Goal: Task Accomplishment & Management: Complete application form

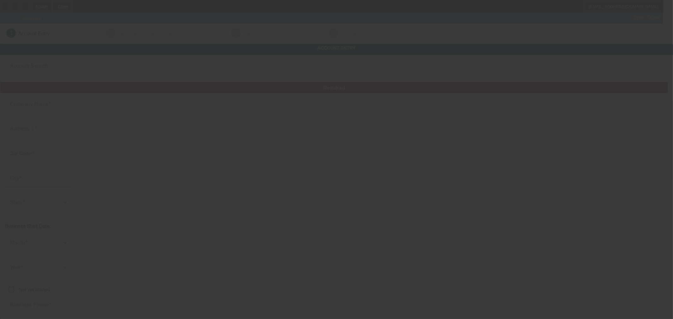
type input "Currency"
type input "JT UTILITIES LLC"
type input "8522 Nichols Rim"
type input "78015"
type input "Boerne"
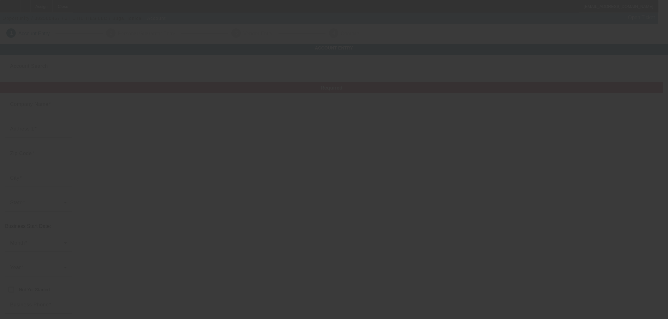
type input "(210) 560-8458"
type input "bugaionica28@yahoo.com"
type input "Bexar"
type input "83-2152868"
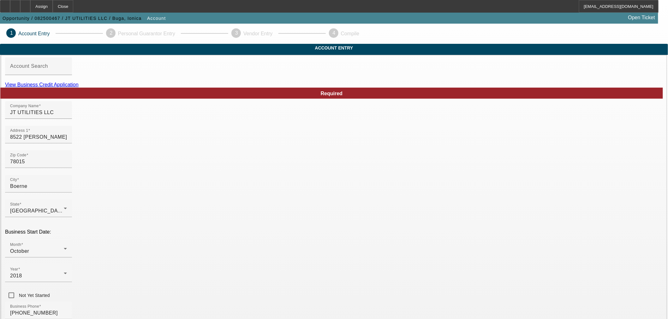
drag, startPoint x: 394, startPoint y: 95, endPoint x: 405, endPoint y: 97, distance: 11.0
click at [79, 87] on link "View Business Credit Application" at bounding box center [42, 84] width 74 height 5
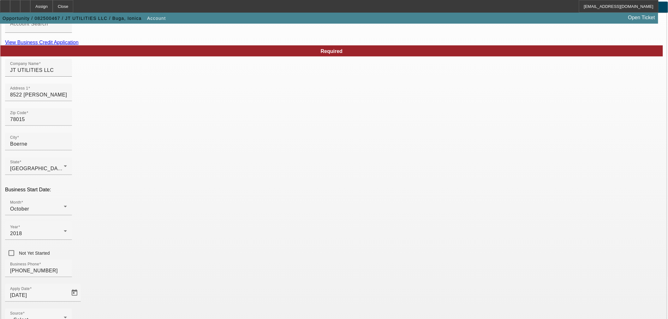
scroll to position [58, 0]
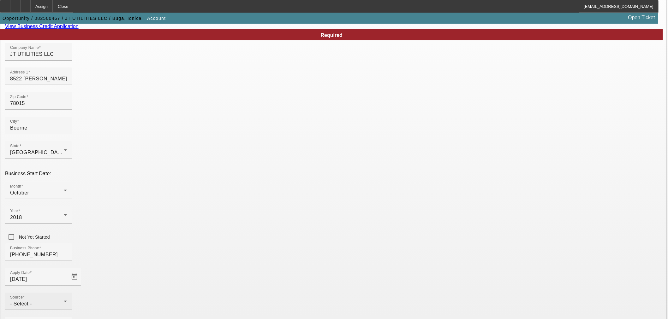
click at [67, 293] on div "Source - Select -" at bounding box center [38, 302] width 57 height 18
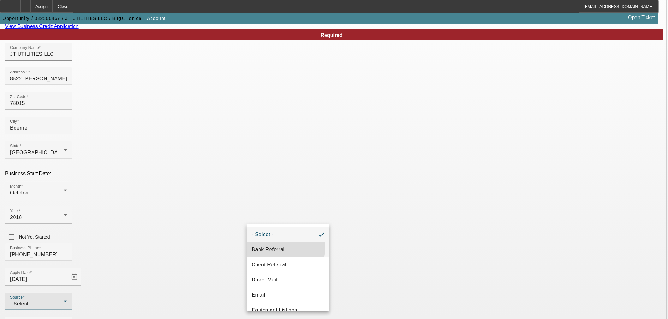
click at [284, 248] on span "Bank Referral" at bounding box center [267, 250] width 33 height 8
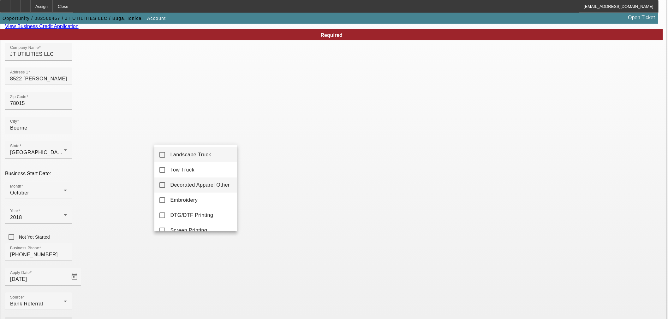
scroll to position [117, 0]
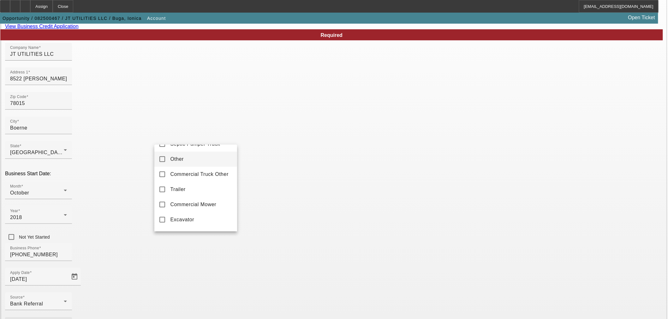
click at [192, 163] on mat-option "Other" at bounding box center [195, 159] width 83 height 15
click at [272, 261] on div at bounding box center [334, 159] width 668 height 319
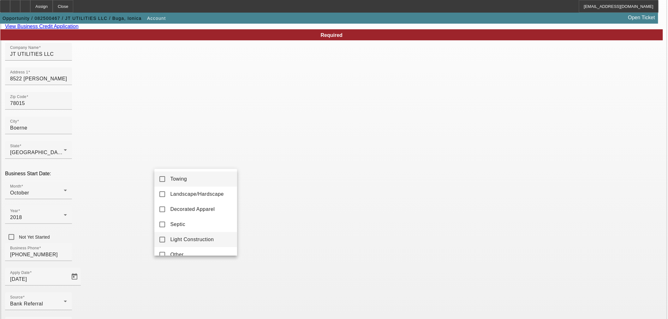
click at [210, 242] on span "Light Construction" at bounding box center [192, 240] width 44 height 8
click at [319, 263] on div at bounding box center [334, 159] width 668 height 319
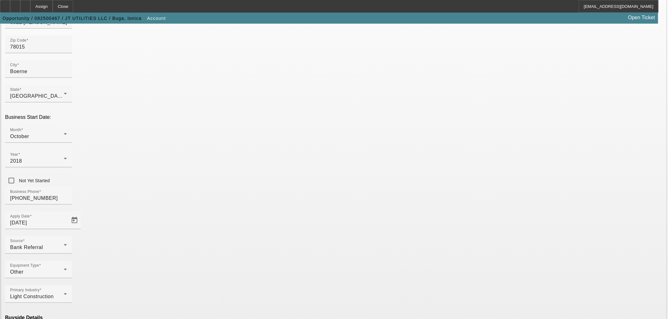
scroll to position [117, 0]
click at [198, 264] on mat-option "Ineligible" at bounding box center [195, 264] width 83 height 15
click at [281, 298] on mat-option "Currency" at bounding box center [287, 301] width 83 height 15
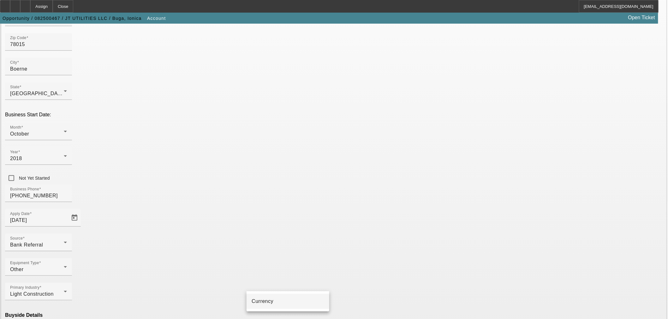
type input "Currency"
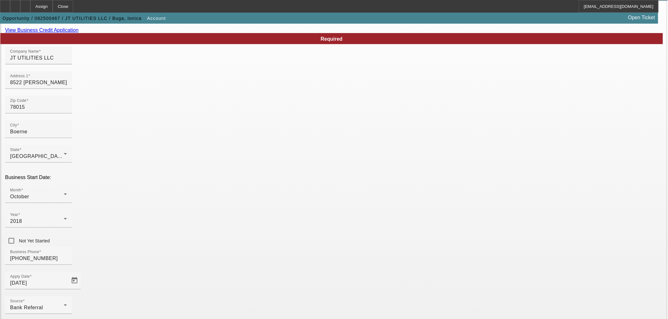
scroll to position [117, 0]
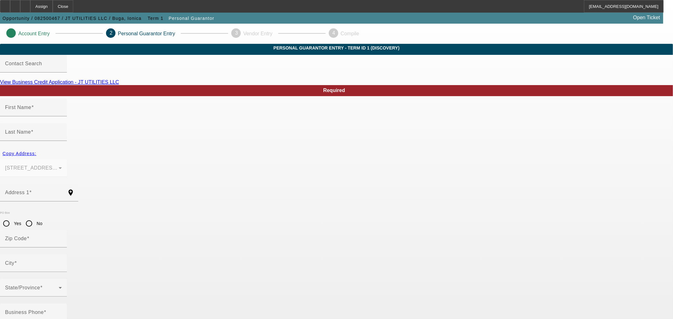
type input "Ionica"
type input "Buga"
type input "8522 Nichols Rim"
radio input "true"
type input "78015"
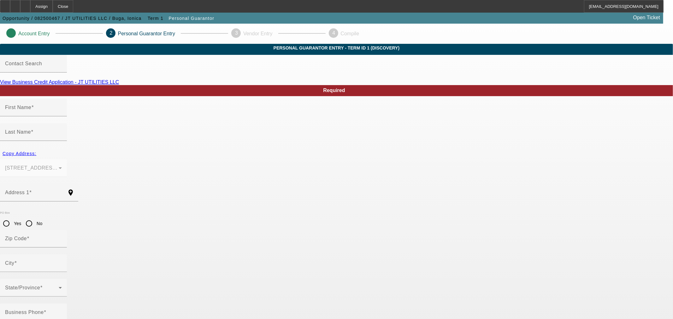
type input "Boerne"
type input "[PHONE_NUMBER]"
type input "100"
type input "037-73-9197"
type input "bugaionica28@yahoo.com"
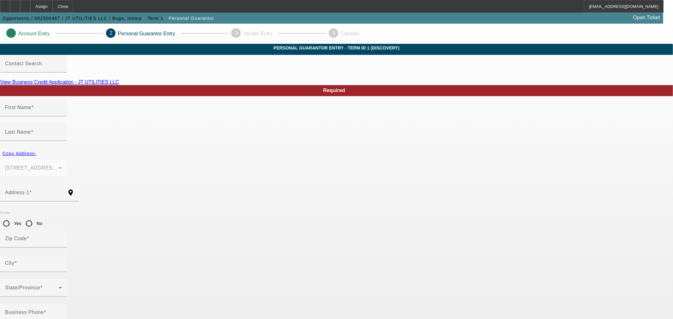
type input "[PHONE_NUMBER]"
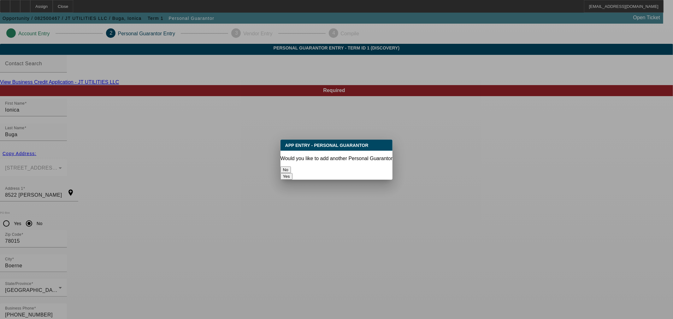
click at [291, 169] on button "No" at bounding box center [285, 170] width 10 height 7
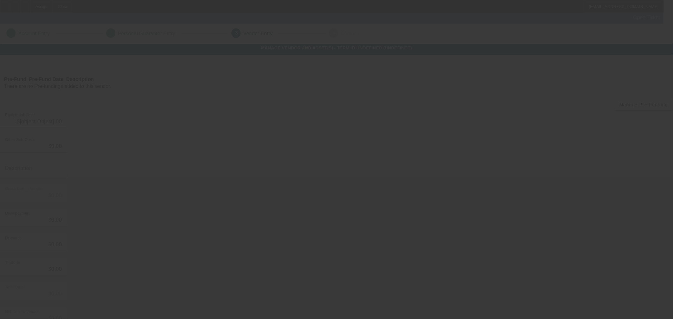
type input "$239,995.00"
type input "$15,000.00"
type input "$224,995.00"
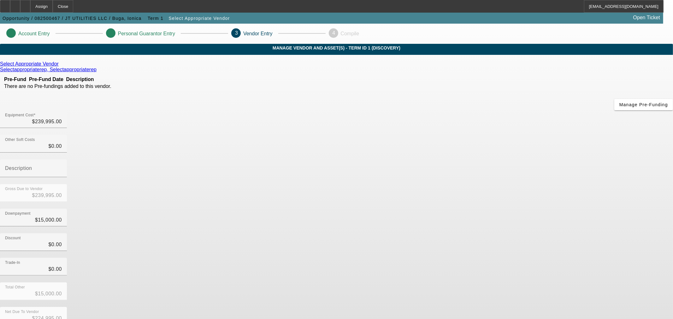
click at [60, 67] on icon at bounding box center [60, 63] width 0 height 5
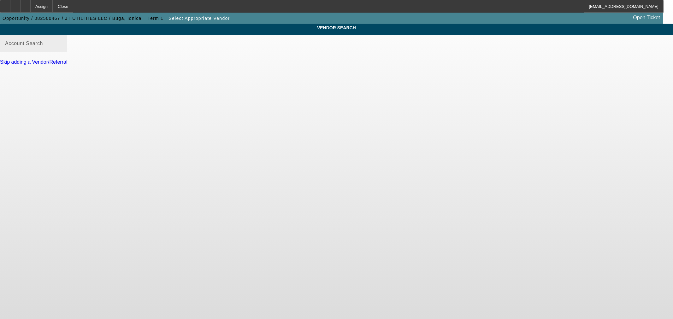
click at [62, 50] on input "Account Search" at bounding box center [33, 46] width 57 height 8
click at [67, 65] on link "Skip adding a Vendor/Referral" at bounding box center [33, 61] width 67 height 5
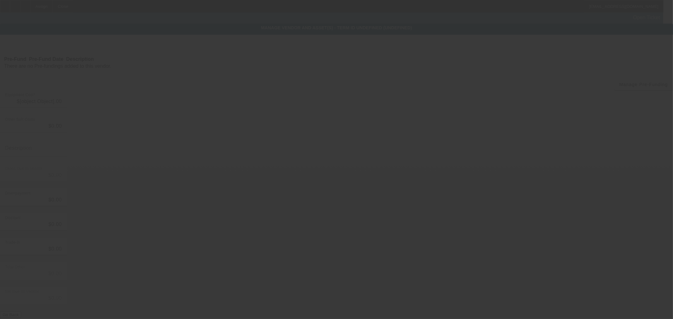
type input "$239,995.00"
type input "$15,000.00"
type input "$224,995.00"
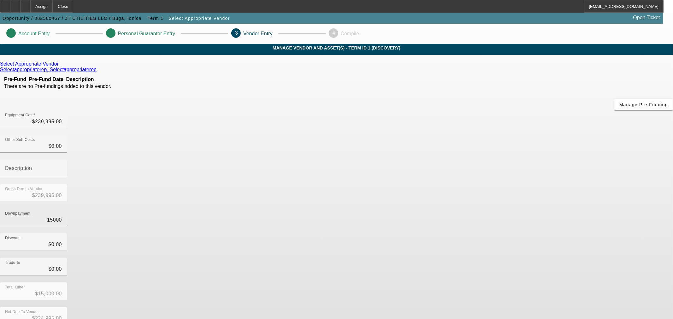
click at [62, 216] on input "15000" at bounding box center [33, 220] width 57 height 8
type input "0"
type input "$0.00"
type input "$239,995.00"
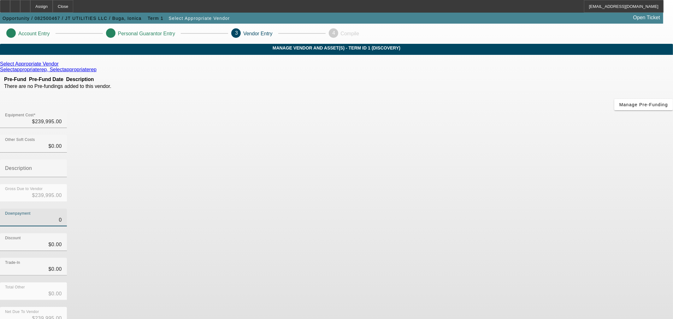
type input "$0.00"
click at [488, 233] on div "Discount $0.00" at bounding box center [336, 245] width 673 height 25
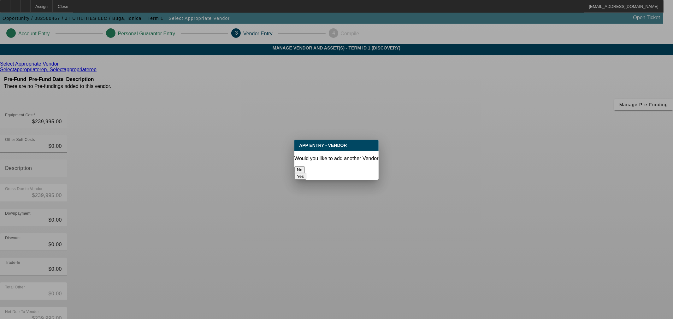
click at [305, 168] on button "No" at bounding box center [299, 170] width 10 height 7
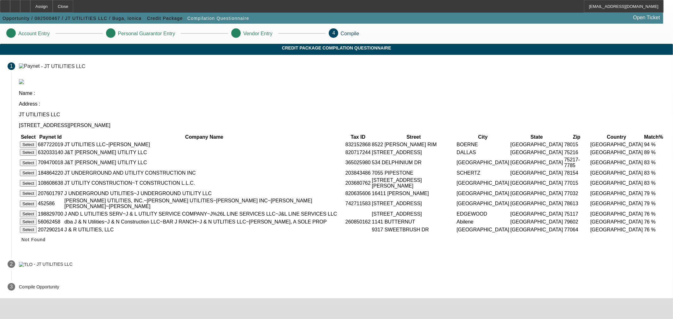
drag, startPoint x: 174, startPoint y: 114, endPoint x: 182, endPoint y: 113, distance: 7.7
click at [37, 141] on button "Select" at bounding box center [28, 144] width 17 height 7
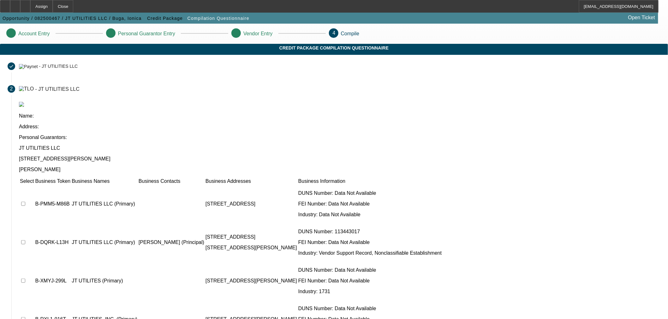
click at [25, 202] on input "checkbox" at bounding box center [23, 204] width 4 height 4
checkbox input "true"
click at [25, 240] on input "checkbox" at bounding box center [23, 242] width 4 height 4
checkbox input "true"
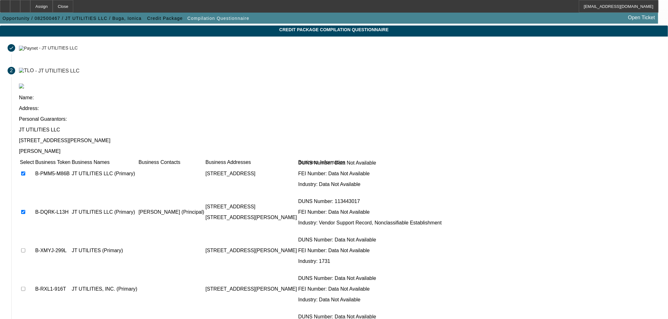
scroll to position [29, 0]
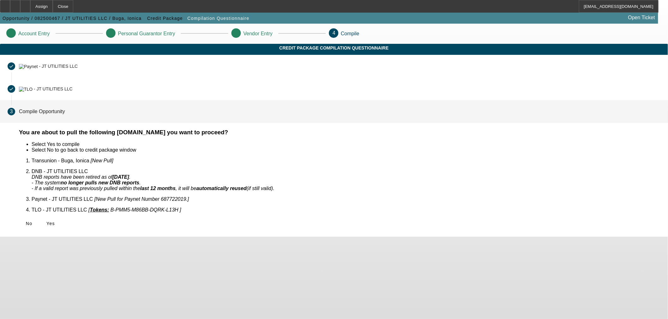
scroll to position [0, 0]
click at [55, 221] on span "Yes" at bounding box center [50, 223] width 9 height 5
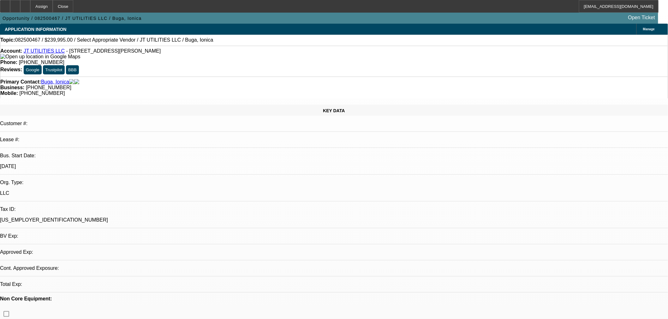
select select "0"
select select "2"
select select "0"
select select "6"
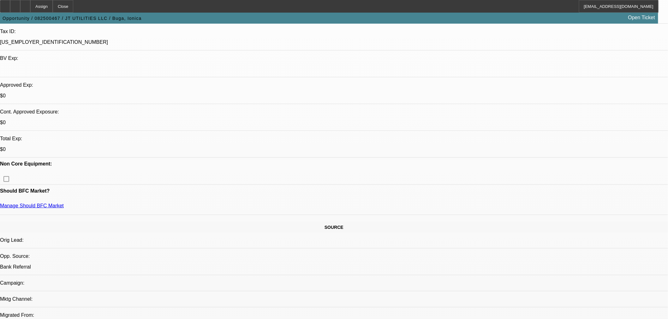
scroll to position [117, 0]
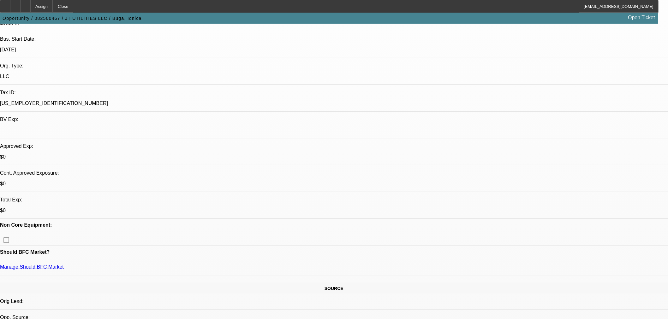
drag, startPoint x: 541, startPoint y: 223, endPoint x: 501, endPoint y: 191, distance: 51.6
copy tr "JT Utilities LLC is a UK-based company specializing in solar and civil utility …"
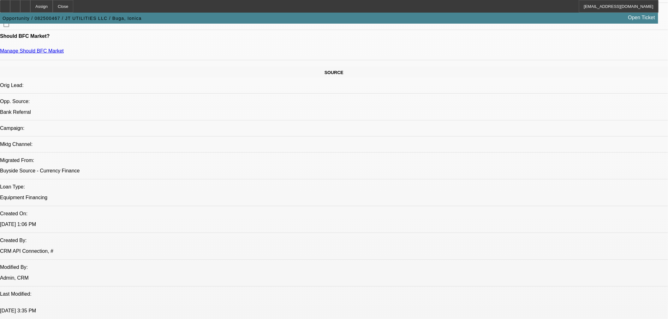
scroll to position [351, 0]
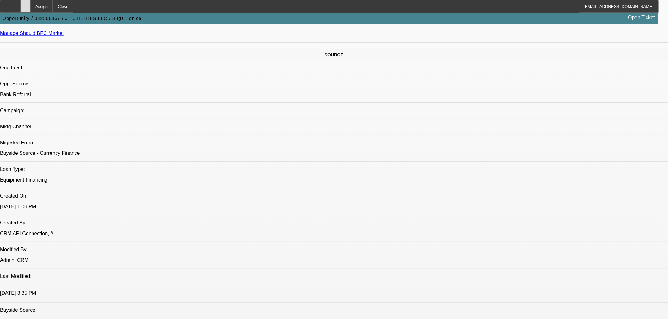
click at [30, 6] on div at bounding box center [25, 6] width 10 height 13
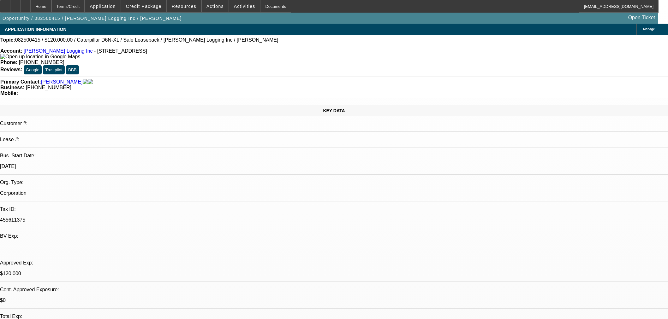
select select "0"
select select "2"
select select "0"
select select "6"
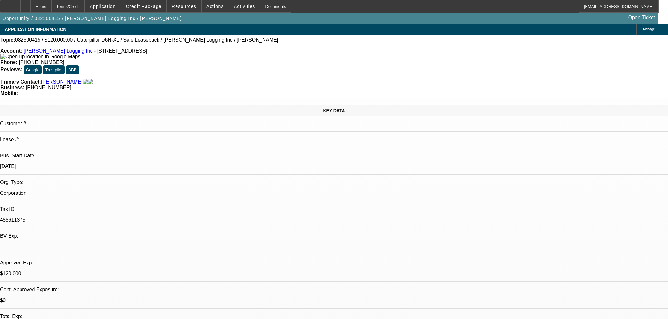
select select "0"
select select "2"
select select "0"
select select "6"
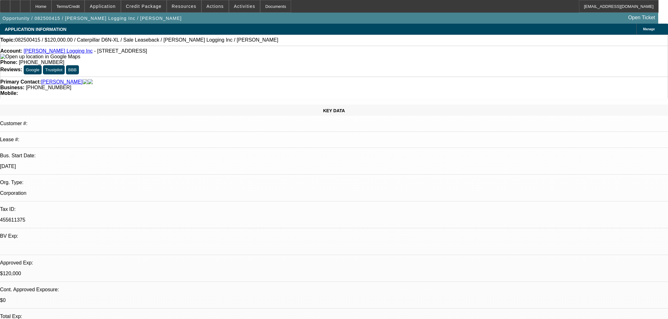
select select "0"
select select "2"
select select "0"
select select "6"
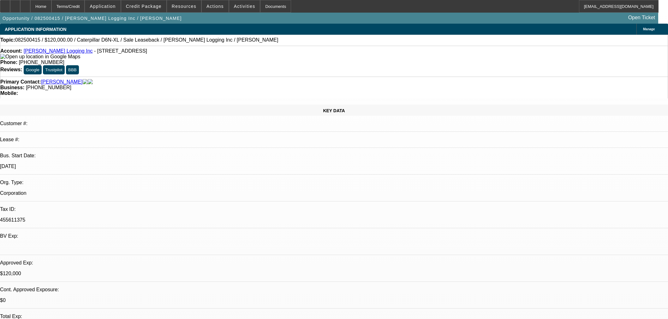
select select "0"
select select "2"
select select "0"
select select "6"
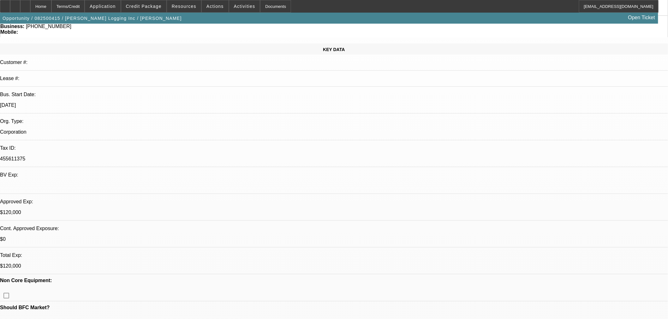
scroll to position [58, 0]
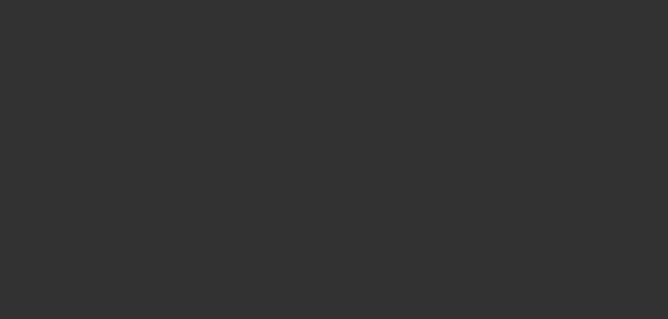
scroll to position [0, 0]
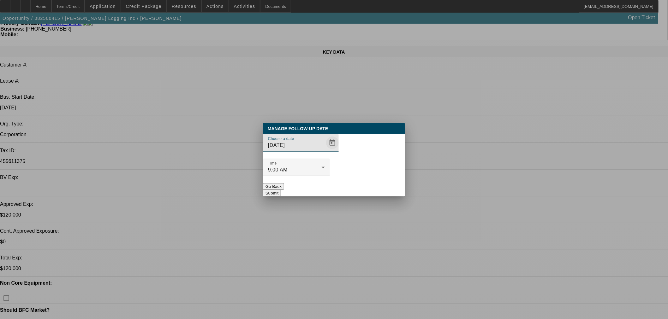
click at [325, 150] on span "Open calendar" at bounding box center [332, 142] width 15 height 15
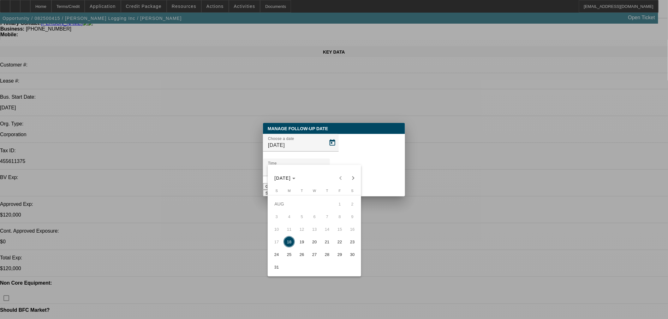
click at [316, 241] on span "20" at bounding box center [314, 241] width 11 height 11
type input "8/20/2025"
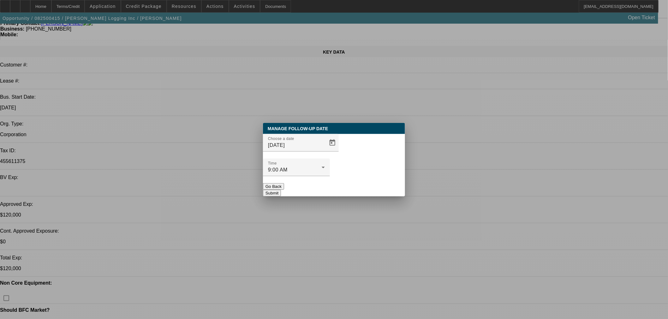
click at [281, 190] on button "Submit" at bounding box center [272, 193] width 18 height 7
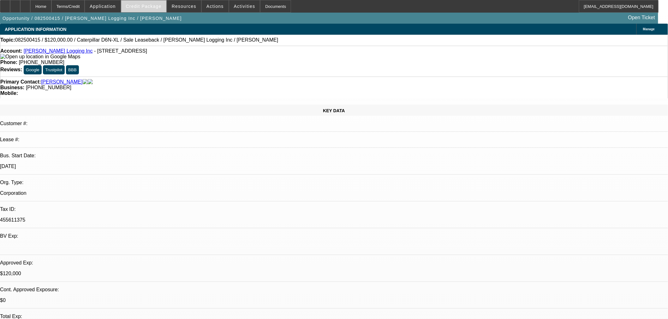
scroll to position [58, 0]
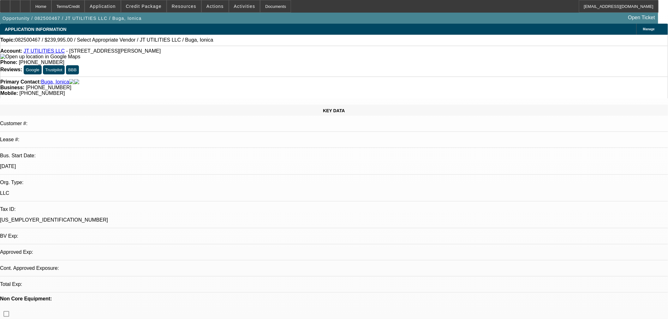
select select "0"
select select "2"
select select "0"
select select "6"
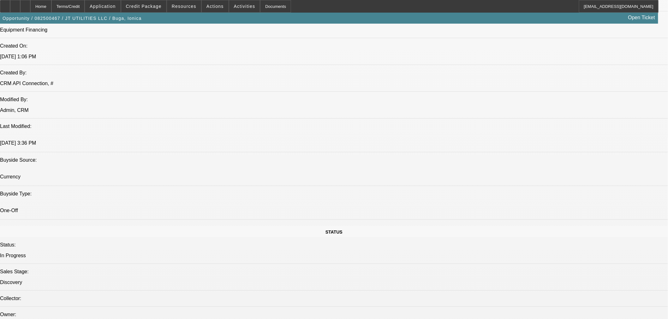
scroll to position [526, 0]
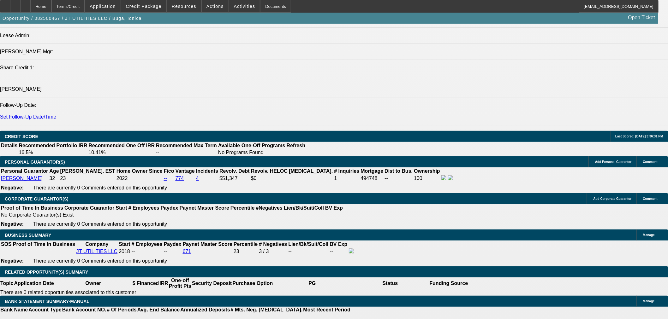
scroll to position [642, 0]
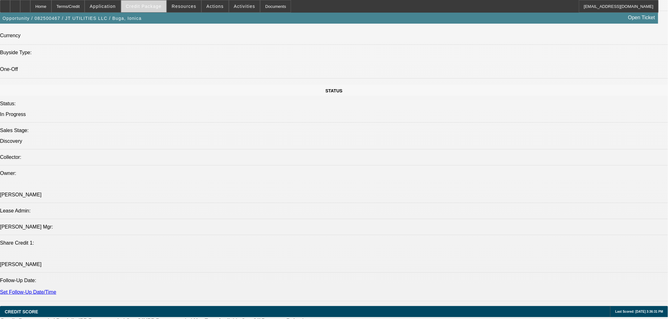
click at [142, 9] on span at bounding box center [143, 6] width 45 height 15
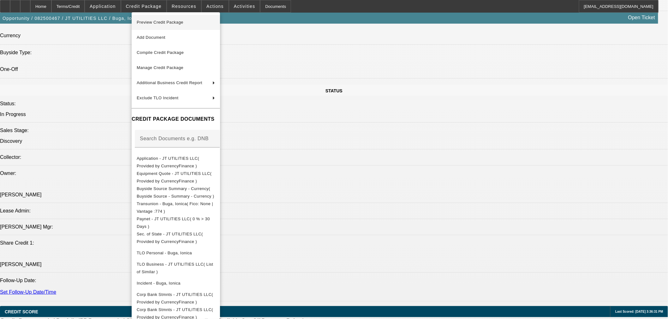
click at [170, 24] on span "Preview Credit Package" at bounding box center [176, 23] width 78 height 8
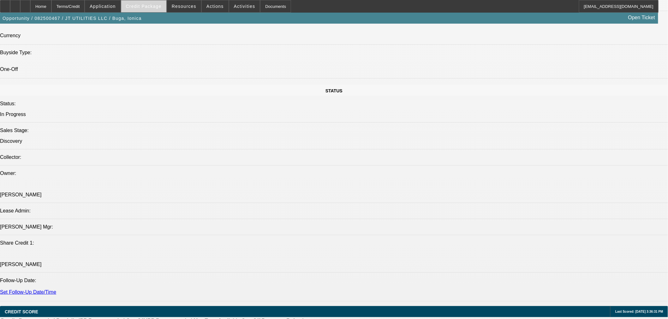
click at [155, 3] on span at bounding box center [143, 6] width 45 height 15
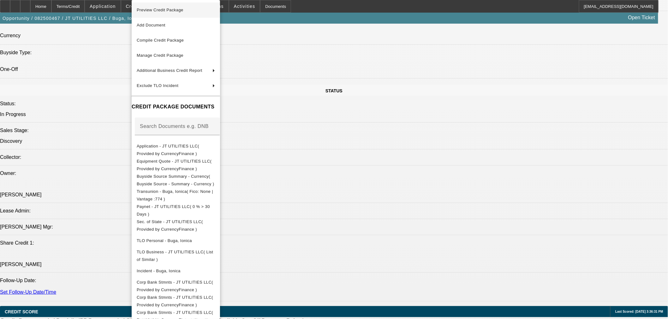
click at [180, 13] on span "Preview Credit Package" at bounding box center [176, 10] width 78 height 8
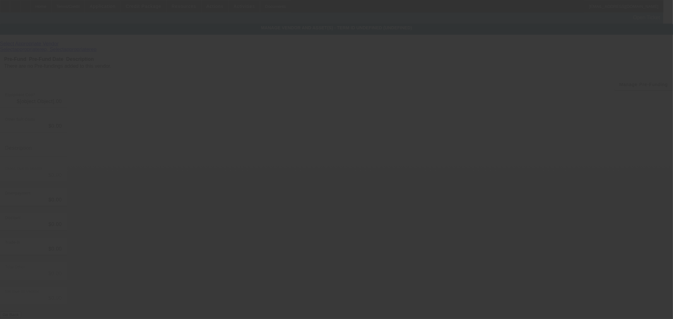
type input "$239,995.00"
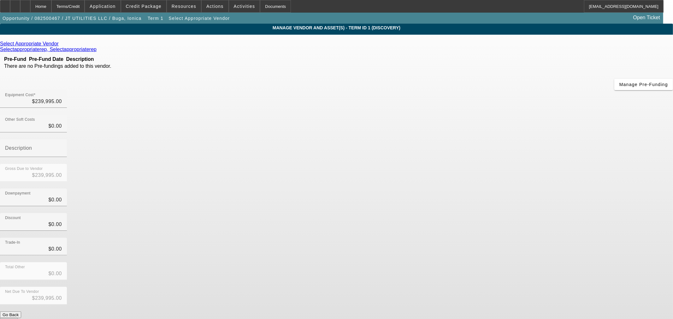
click at [60, 46] on icon at bounding box center [60, 43] width 0 height 5
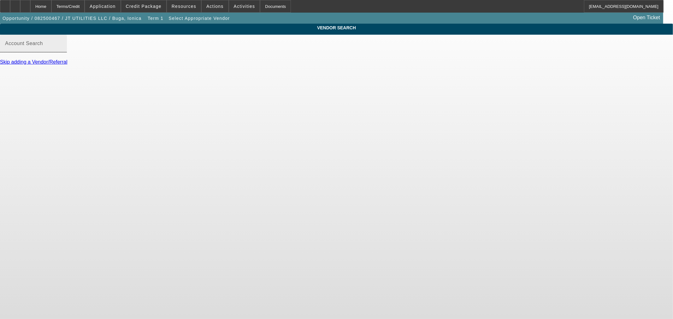
click at [62, 50] on input "Account Search" at bounding box center [33, 46] width 57 height 8
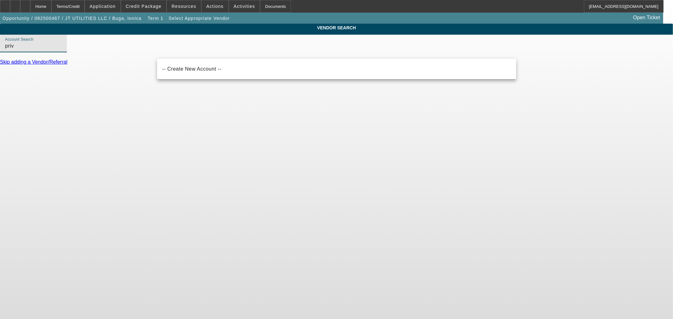
click at [62, 50] on input "priv" at bounding box center [33, 46] width 57 height 8
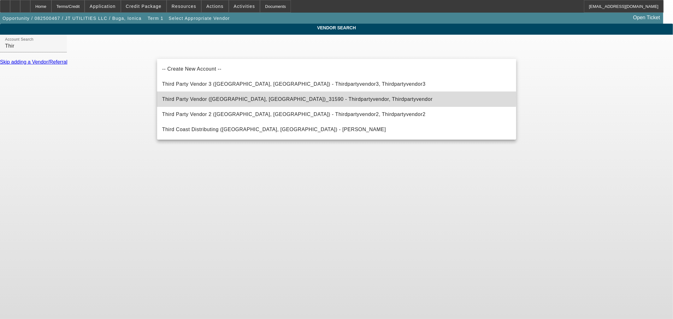
click at [228, 97] on span "Third Party Vendor (Northbrook, IL)_31590 - Thirdpartyvendor, Thirdpartyvendor" at bounding box center [297, 99] width 270 height 5
type input "Third Party Vendor (Northbrook, IL)_31590 - Thirdpartyvendor, Thirdpartyvendor"
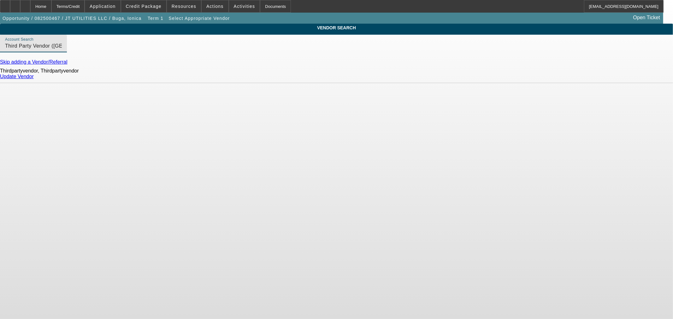
click at [34, 79] on link "Update Vendor" at bounding box center [17, 76] width 34 height 5
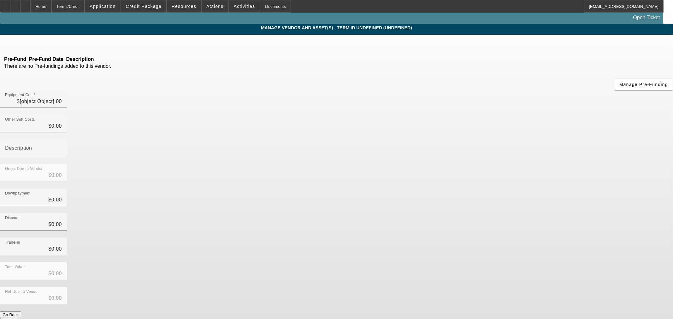
type input "$239,995.00"
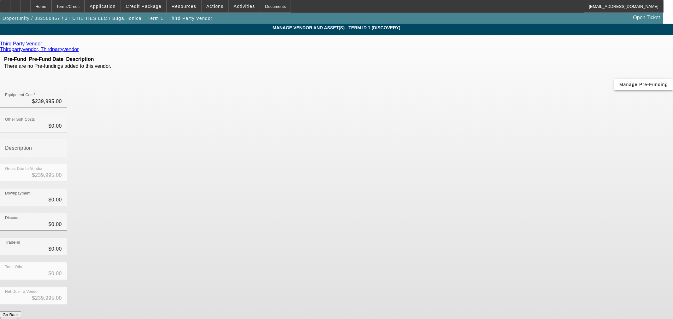
click at [619, 87] on span "Manage Pre-Funding" at bounding box center [643, 84] width 49 height 5
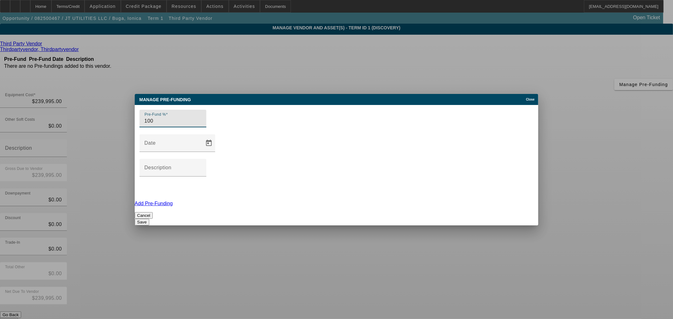
type input "100"
click at [149, 219] on button "Save" at bounding box center [142, 222] width 15 height 7
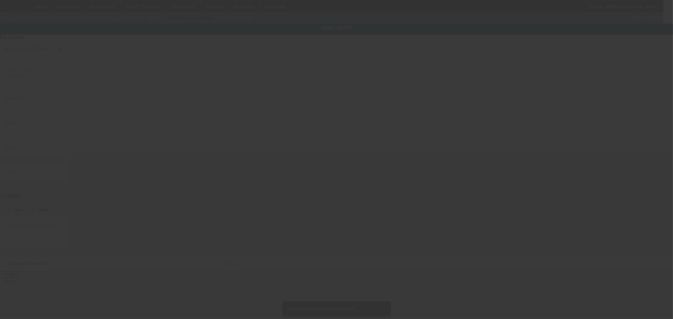
type input "8522 Nichols Rim"
type input "Boerne"
type input "78015"
type input "Bexar"
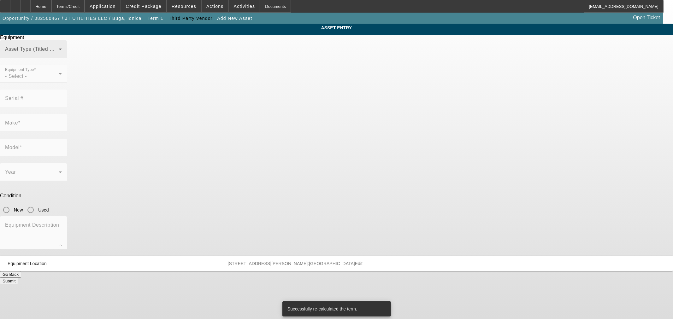
click at [62, 54] on div "Asset Type (Titled or Non-Titled)" at bounding box center [33, 49] width 57 height 18
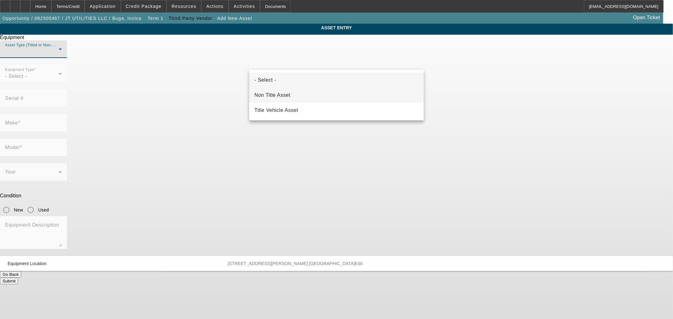
click at [301, 100] on mat-option "Non Title Asset" at bounding box center [336, 95] width 174 height 15
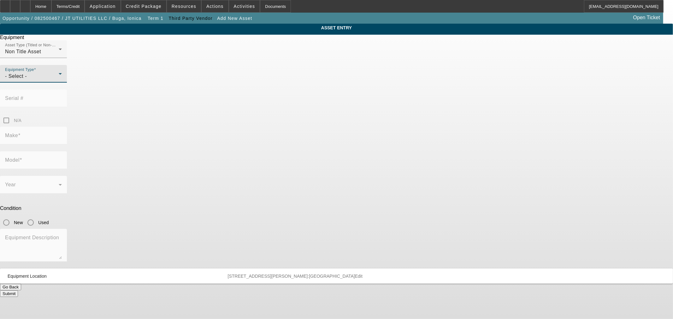
click at [59, 80] on div "- Select -" at bounding box center [32, 77] width 54 height 8
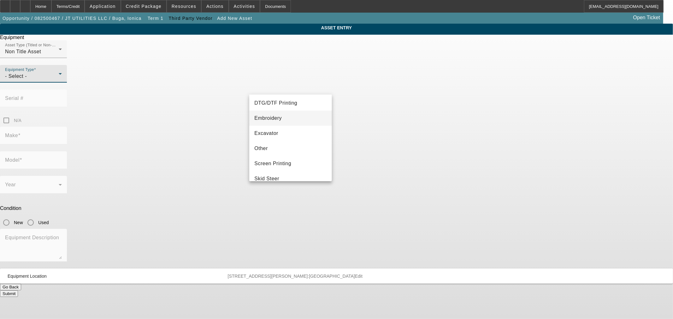
scroll to position [117, 0]
click at [283, 121] on mat-option "Other" at bounding box center [290, 124] width 82 height 15
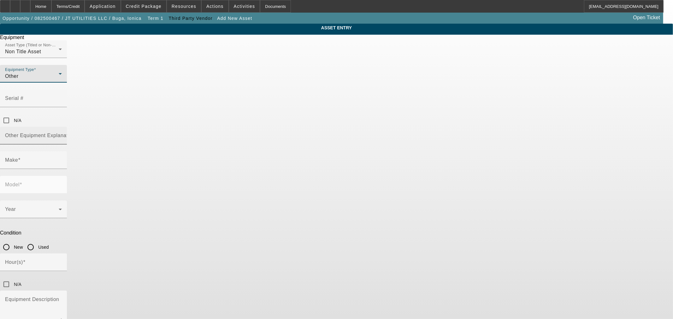
click at [62, 127] on div "Other Equipment Explanation" at bounding box center [33, 136] width 57 height 18
type input "Directional Drill"
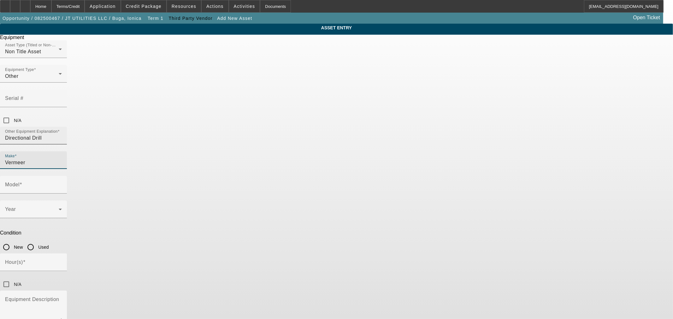
type input "Vermeer"
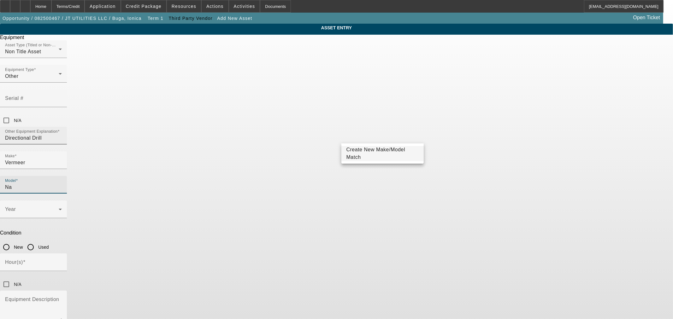
type input "N"
click at [362, 172] on mat-option "D23x30 S3" at bounding box center [382, 168] width 82 height 15
type input "D23x30 S3"
click at [59, 208] on span at bounding box center [32, 212] width 54 height 8
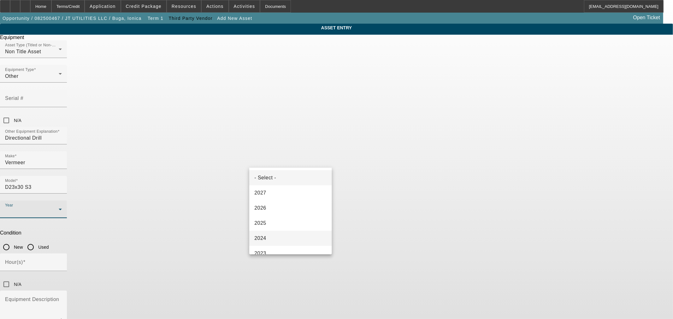
click at [283, 235] on mat-option "2024" at bounding box center [290, 238] width 82 height 15
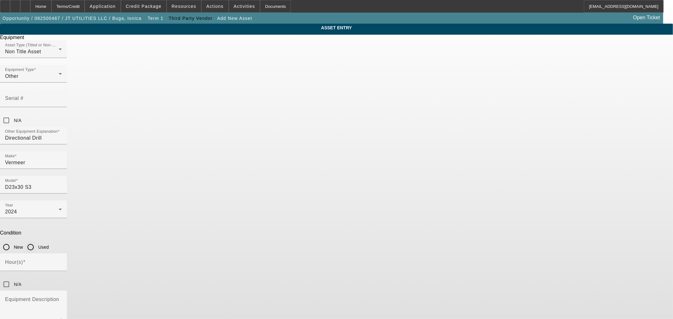
click at [37, 241] on input "Used" at bounding box center [30, 247] width 13 height 13
radio input "true"
click at [62, 254] on div "Hour(s)" at bounding box center [33, 263] width 57 height 18
click at [62, 261] on input "Hour(s)" at bounding box center [33, 265] width 57 height 8
type input "781"
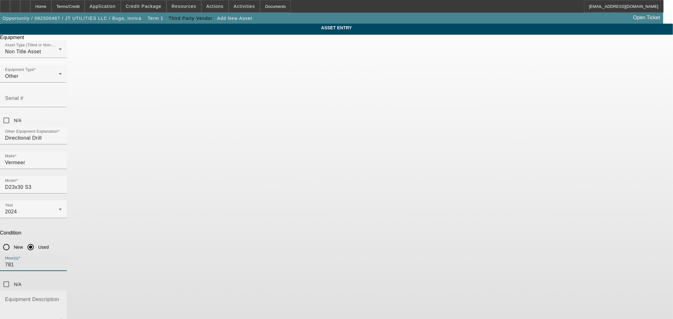
click at [62, 298] on textarea "Equipment Description" at bounding box center [33, 309] width 57 height 23
paste textarea "apx 1 year old. 2 more years remaining on Vermeer Confidence Plus Premium Unlim…"
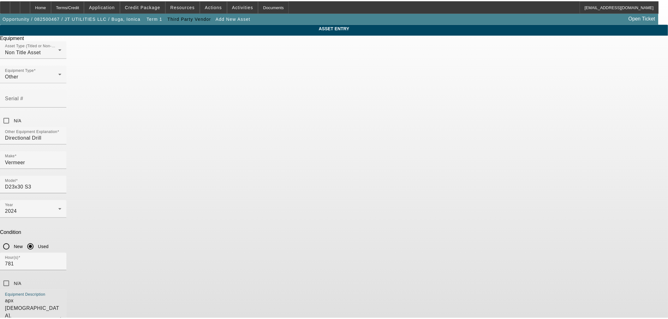
scroll to position [6, 0]
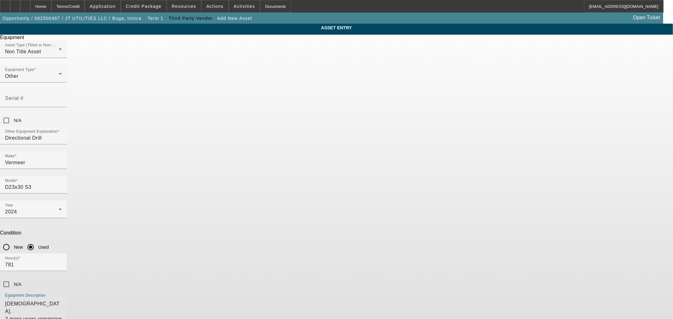
type textarea "apx 1 year old. 2 more years remaining on Vermeer Confidence Plus Premium Unlim…"
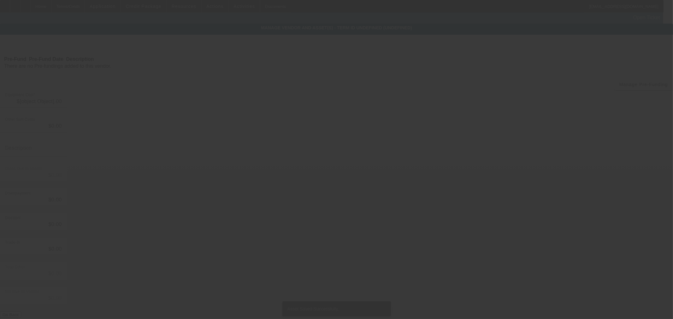
type input "$239,995.00"
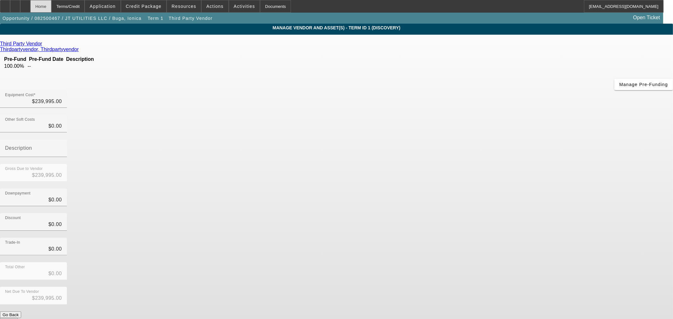
click at [51, 7] on div "Home" at bounding box center [40, 6] width 21 height 13
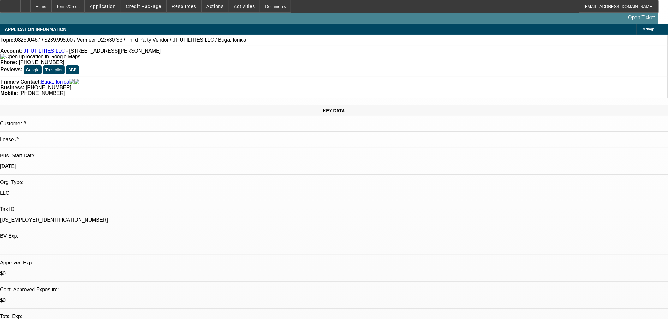
select select "0"
select select "2"
select select "0"
select select "6"
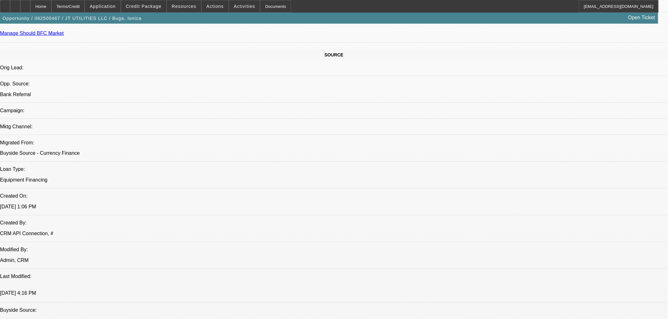
scroll to position [292, 0]
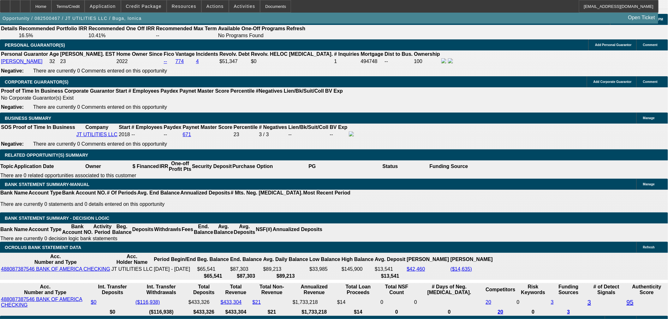
scroll to position [876, 0]
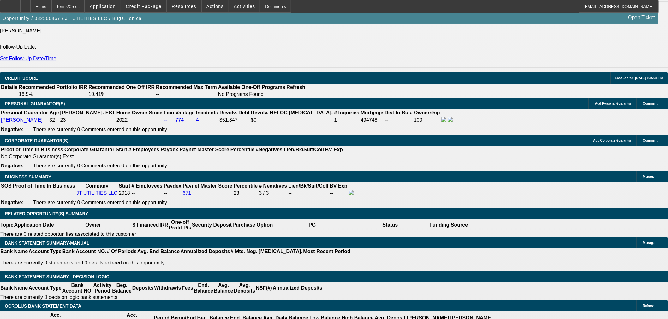
type input "$0.00"
type input "UNKNOWN"
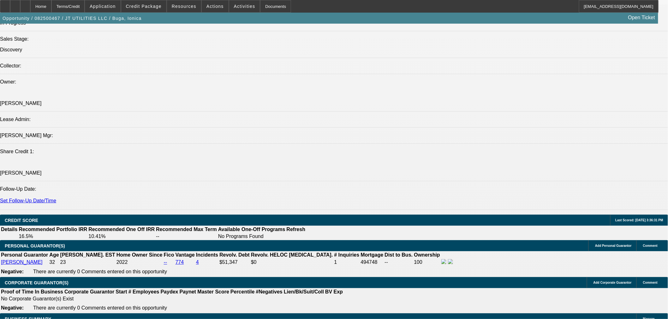
scroll to position [759, 0]
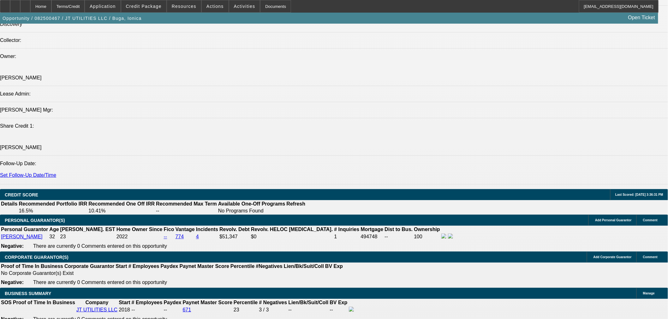
type input "54"
type input "1"
type input "$9,093.90"
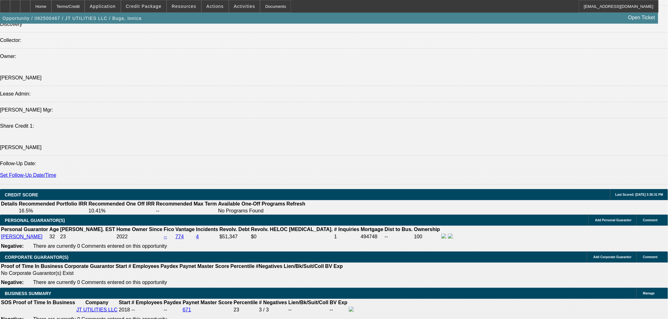
type input "$4,546.95"
type input "14"
type input "$12,030.80"
type input "$6,015.40"
type input "14"
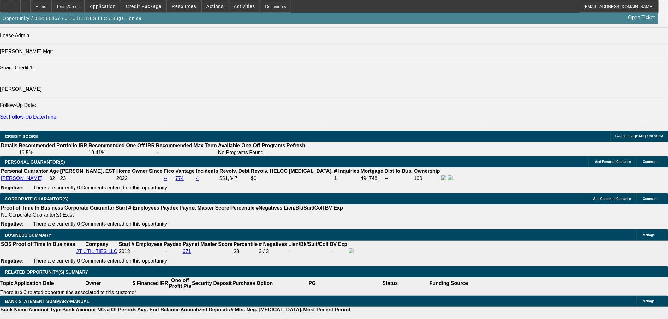
drag, startPoint x: 115, startPoint y: 249, endPoint x: 147, endPoint y: 248, distance: 32.2
type input "60"
type input "$120.00"
type input "$6,000.00"
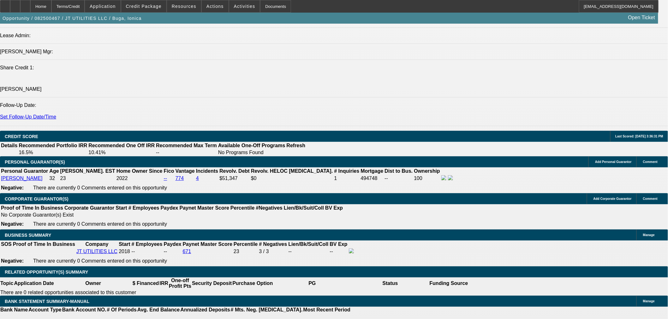
type input "$12,000.00"
type input "13.9"
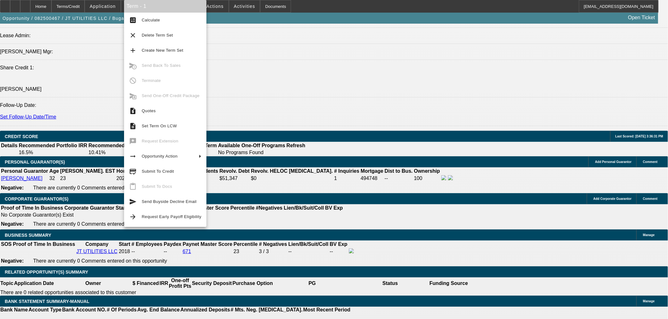
drag, startPoint x: 149, startPoint y: 20, endPoint x: 192, endPoint y: 35, distance: 45.0
click at [149, 20] on span "Calculate" at bounding box center [151, 20] width 18 height 5
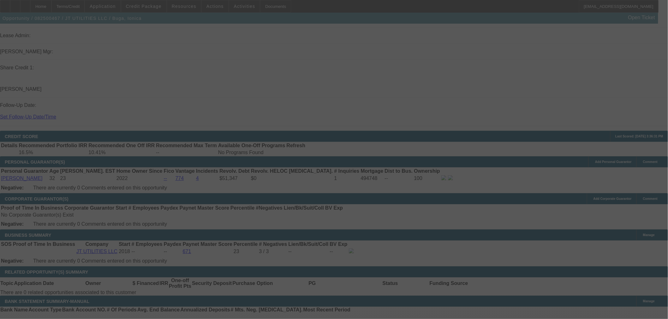
select select "0"
select select "2"
select select "0"
select select "6"
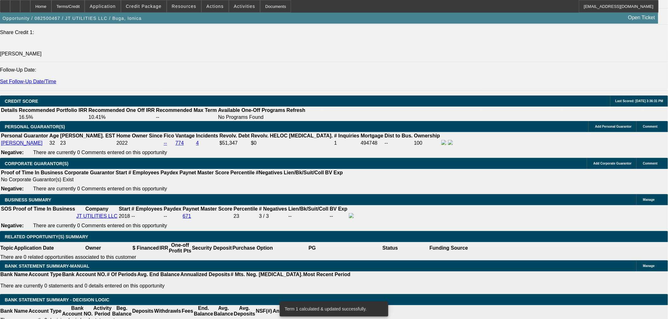
scroll to position [876, 0]
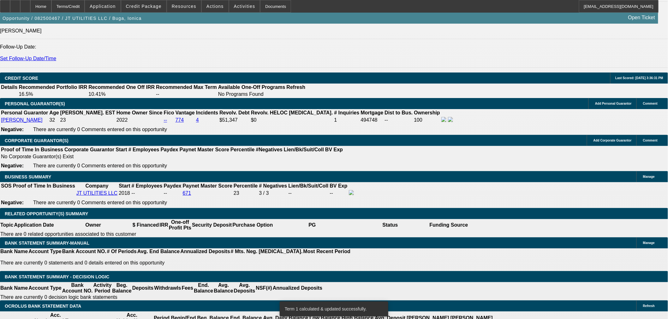
drag, startPoint x: 133, startPoint y: 191, endPoint x: 157, endPoint y: 191, distance: 24.0
type input "UNKNOWN"
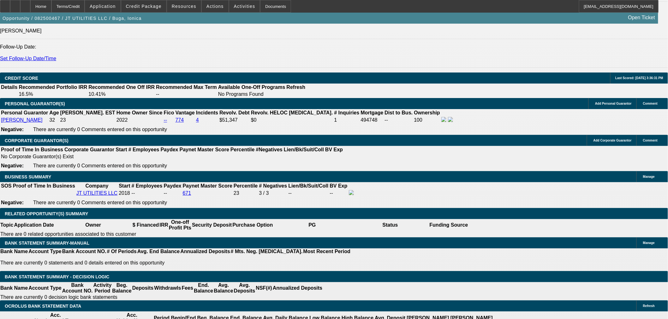
type input "6"
type input "$83,266.54"
type input "$41,633.27"
type input "60"
type input "$11,137.20"
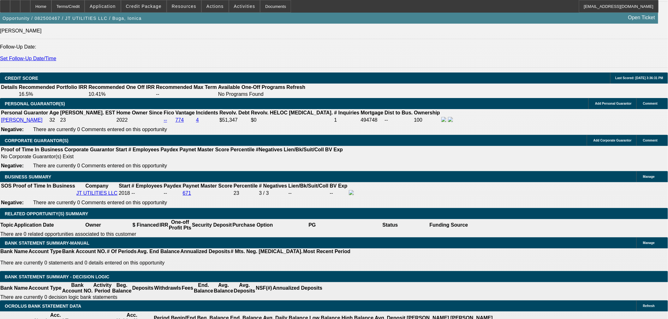
type input "$5,568.60"
type input "60"
drag, startPoint x: 111, startPoint y: 190, endPoint x: 139, endPoint y: 191, distance: 28.4
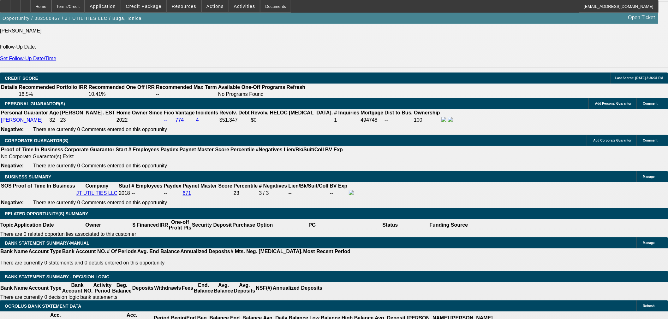
type input "56"
type input "$112.00"
type input "5600"
type input "$11,200.00"
type input "14.1"
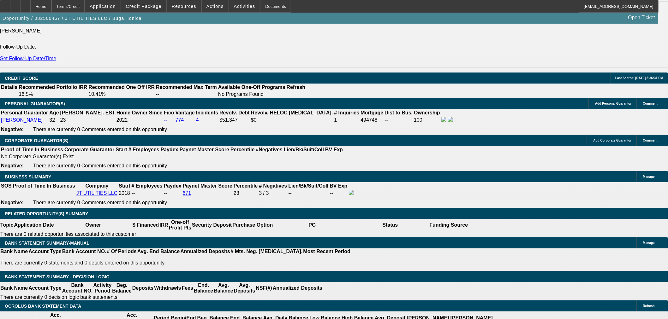
type input "$5,600.00"
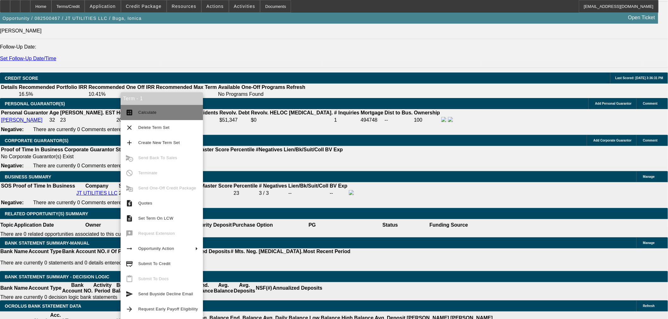
drag, startPoint x: 140, startPoint y: 118, endPoint x: 280, endPoint y: 146, distance: 143.2
click at [140, 117] on button "calculate Calculate" at bounding box center [162, 112] width 82 height 15
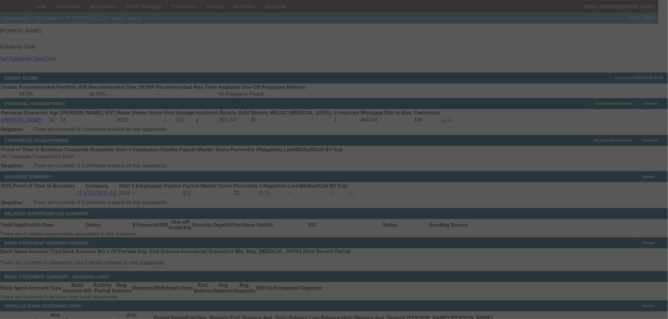
select select "0"
select select "2"
select select "0"
select select "6"
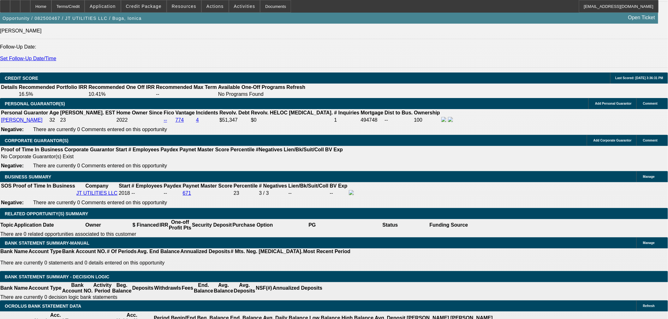
drag, startPoint x: 112, startPoint y: 191, endPoint x: 152, endPoint y: 191, distance: 40.4
type input "5"
type input "$10.00"
type input "UNKNOWN"
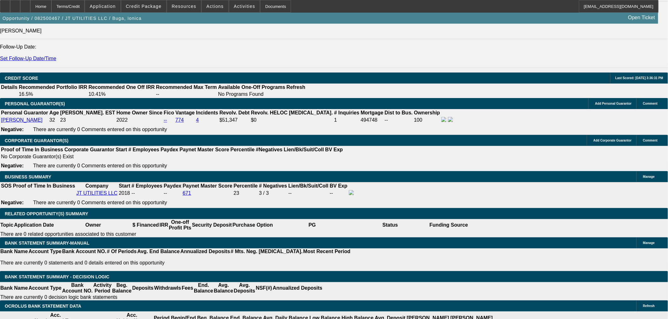
type input "5700"
type input "$11,400.00"
type input "14.9"
type input "$5,700.00"
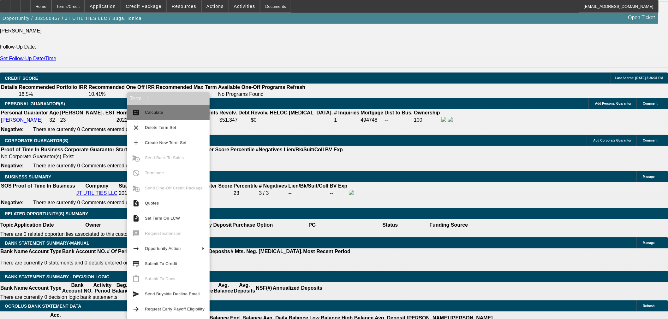
click at [147, 115] on span "Calculate" at bounding box center [154, 112] width 18 height 5
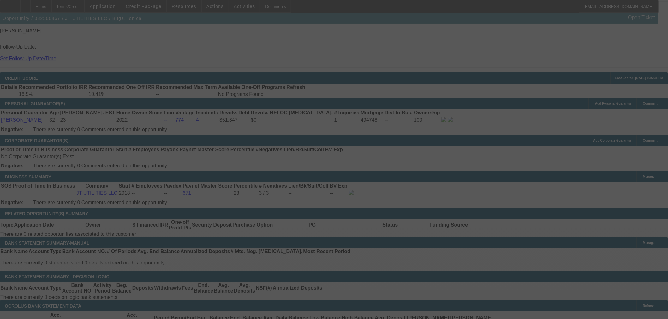
select select "0"
select select "2"
select select "0"
select select "6"
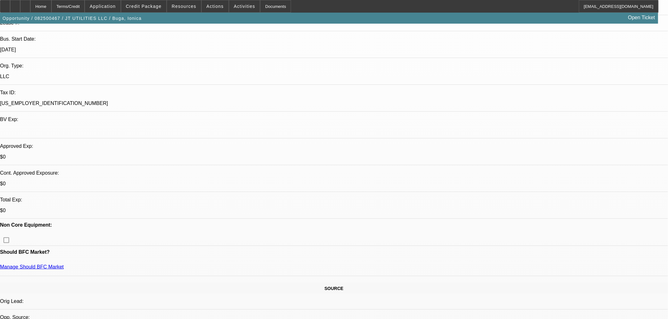
scroll to position [0, 0]
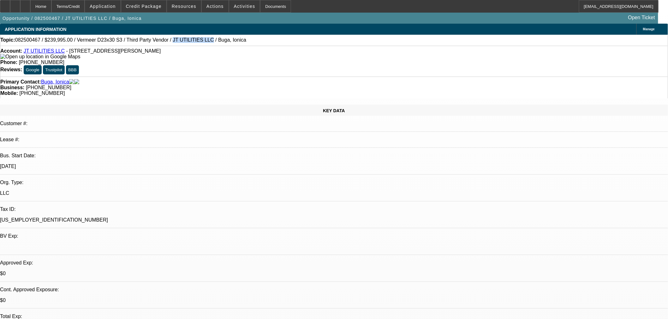
drag, startPoint x: 182, startPoint y: 40, endPoint x: 150, endPoint y: 43, distance: 32.3
click at [150, 43] on span "082500467 / $239,995.00 / Vermeer D23x30 S3 / Third Party Vendor / JT UTILITIES…" at bounding box center [130, 40] width 231 height 6
copy span "JT UTILITIES LLC"
drag, startPoint x: 133, startPoint y: 52, endPoint x: 29, endPoint y: 54, distance: 103.8
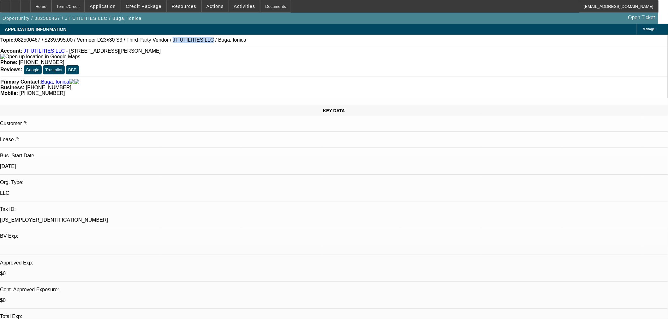
click at [29, 54] on div "Account: JT UTILITIES LLC - 8522 Nichols Rim, Boerne, TX 78015" at bounding box center [333, 53] width 667 height 11
copy div "JT UTILITIES LLC - 8522 Nichols Rim, Boerne, TX 78015"
click at [154, 55] on div "Account: JT UTILITIES LLC - 8522 Nichols Rim, Boerne, TX 78015" at bounding box center [333, 53] width 667 height 11
drag, startPoint x: 145, startPoint y: 55, endPoint x: 28, endPoint y: 51, distance: 116.2
click at [28, 51] on div "Account: JT UTILITIES LLC - 8522 Nichols Rim, Boerne, TX 78015" at bounding box center [333, 53] width 667 height 11
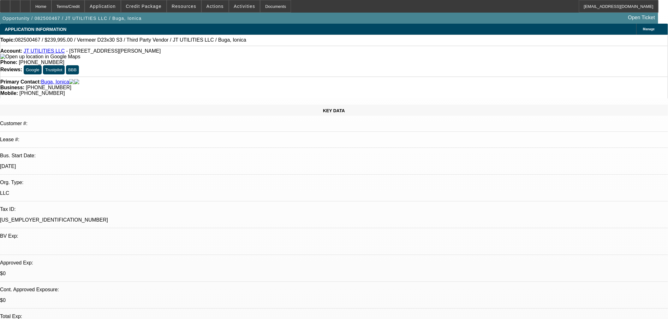
copy div "JT UTILITIES LLC - 8522 Nichols Rim, Boerne, TX 78015"
drag, startPoint x: 541, startPoint y: 204, endPoint x: 503, endPoint y: 205, distance: 38.2
copy td "(480) 586-2518"
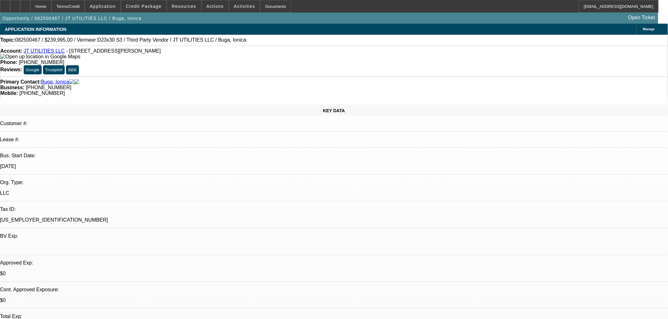
drag, startPoint x: 587, startPoint y: 259, endPoint x: 502, endPoint y: 259, distance: 85.2
drag, startPoint x: 592, startPoint y: 257, endPoint x: 505, endPoint y: 258, distance: 87.1
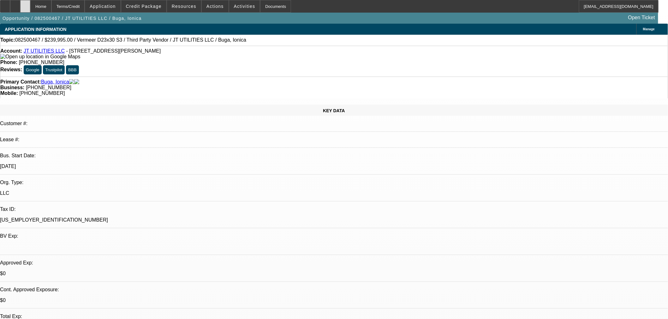
click at [25, 4] on icon at bounding box center [25, 4] width 0 height 0
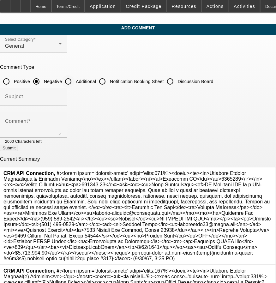
click at [74, 77] on input "Additional" at bounding box center [68, 81] width 13 height 13
radio input "true"
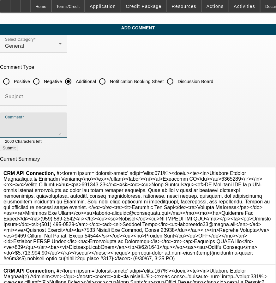
click at [62, 128] on textarea "Comment" at bounding box center [33, 127] width 57 height 15
paste textarea "JT Utilities LLC is a UK-based company specializing in solar and civil utility …"
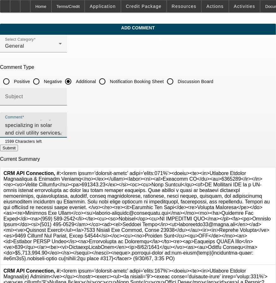
type textarea "JT Utilities LLC is a UK-based company specializing in solar and civil utility …"
drag, startPoint x: 188, startPoint y: 95, endPoint x: 185, endPoint y: 91, distance: 4.9
click at [62, 95] on input "Subject" at bounding box center [33, 99] width 57 height 8
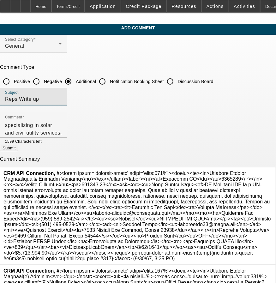
type input "Reps Write up"
click at [18, 149] on button "Submit" at bounding box center [9, 148] width 18 height 7
radio input "true"
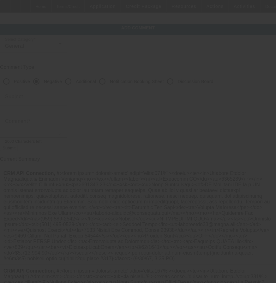
scroll to position [0, 0]
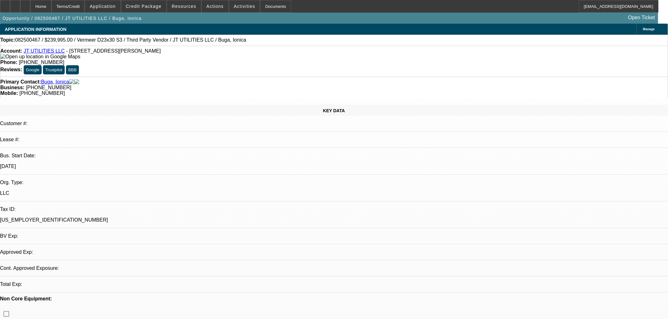
select select "0"
select select "2"
select select "0"
select select "6"
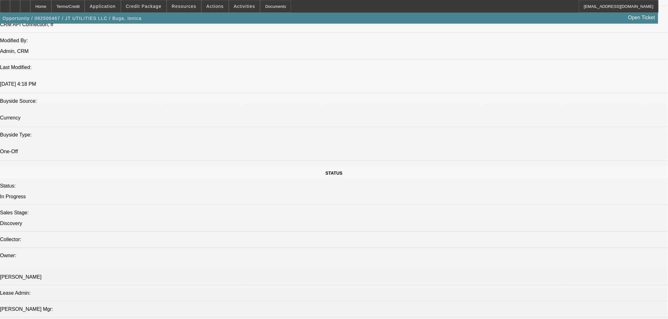
scroll to position [584, 0]
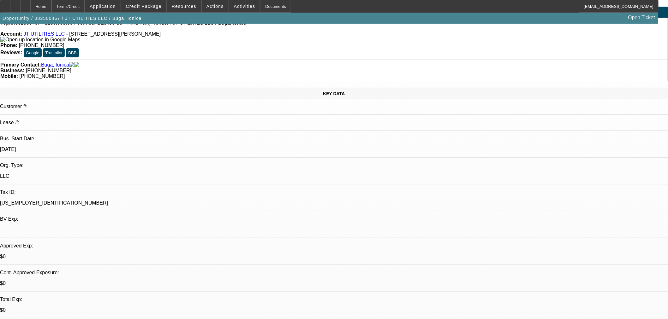
scroll to position [0, 0]
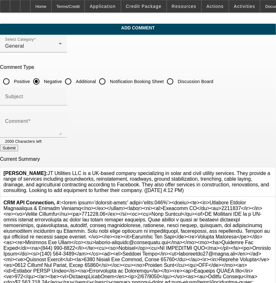
click at [272, 170] on icon at bounding box center [272, 170] width 0 height 0
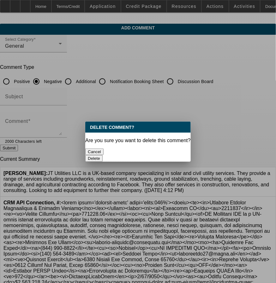
click at [103, 155] on button "Delete" at bounding box center [93, 158] width 17 height 7
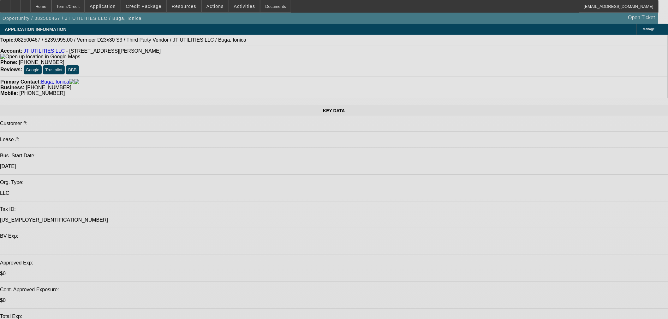
select select "0"
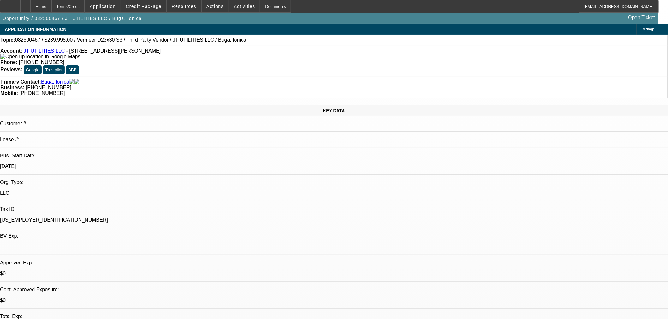
select select "2"
select select "0"
select select "1"
select select "2"
select select "6"
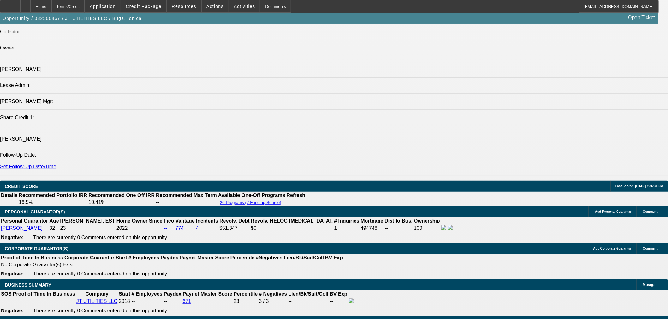
scroll to position [818, 0]
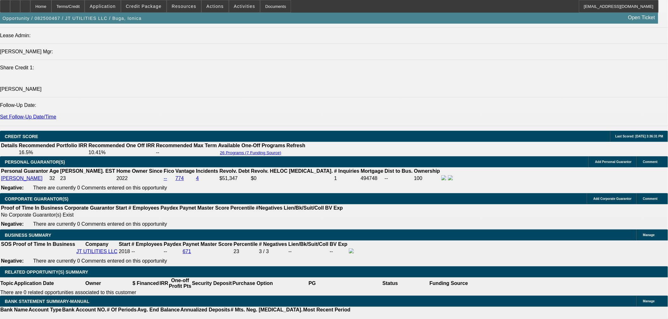
drag, startPoint x: 586, startPoint y: 238, endPoint x: 494, endPoint y: 212, distance: 95.3
copy tr "JT Utilities LLC is a company specializing in solar and civil utility services.…"
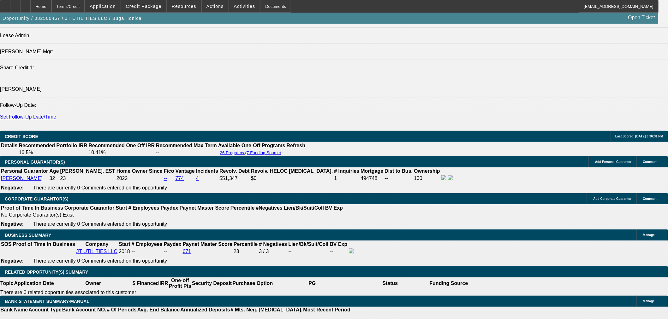
scroll to position [701, 0]
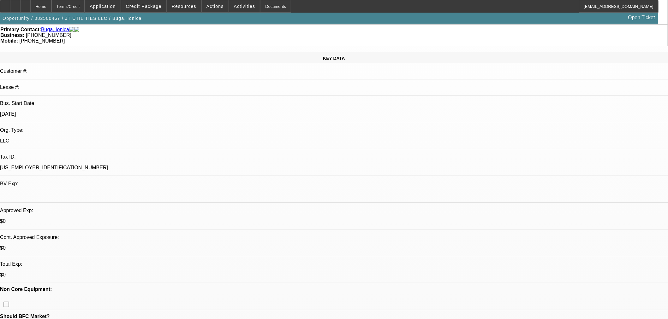
scroll to position [0, 0]
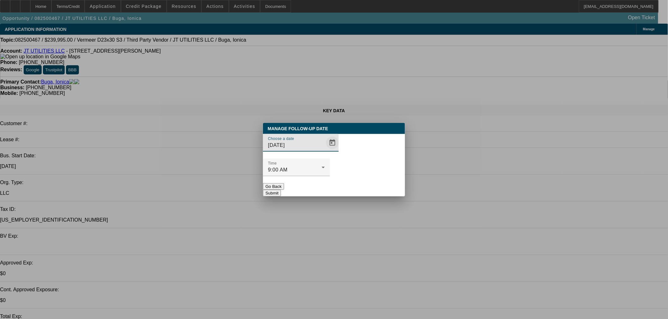
click at [325, 150] on span "Open calendar" at bounding box center [332, 142] width 15 height 15
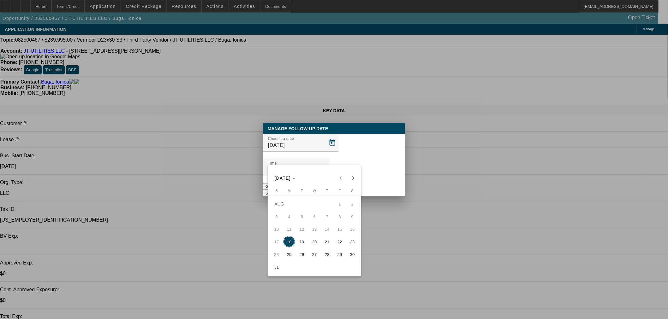
click at [301, 244] on span "19" at bounding box center [301, 241] width 11 height 11
type input "8/19/2025"
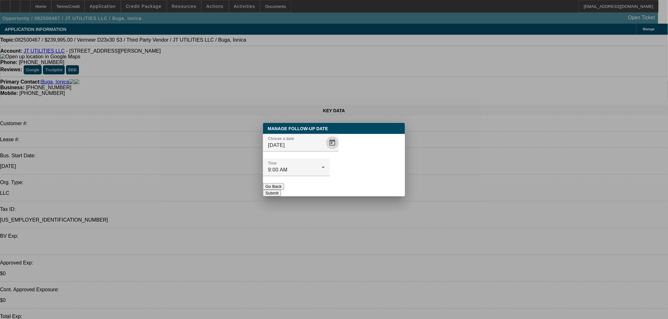
click at [281, 190] on button "Submit" at bounding box center [272, 193] width 18 height 7
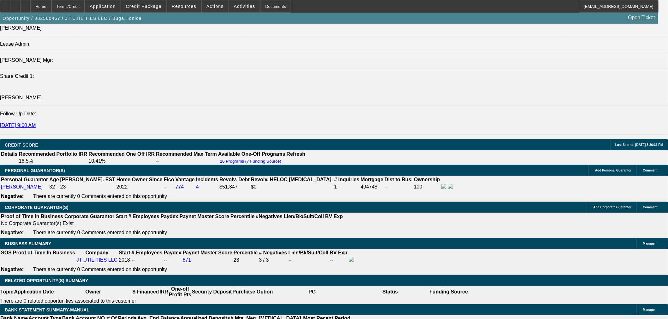
scroll to position [935, 0]
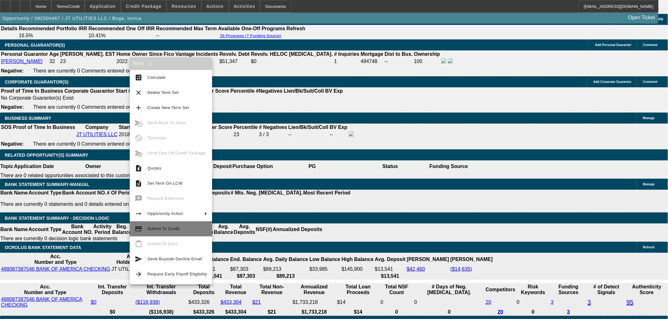
click at [173, 231] on span "Submit To Credit" at bounding box center [163, 229] width 32 height 5
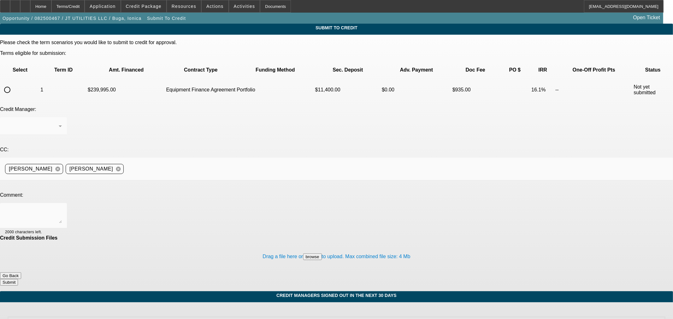
click at [14, 84] on input "radio" at bounding box center [7, 90] width 13 height 13
radio input "true"
click at [59, 122] on div "Arida, George" at bounding box center [32, 126] width 54 height 8
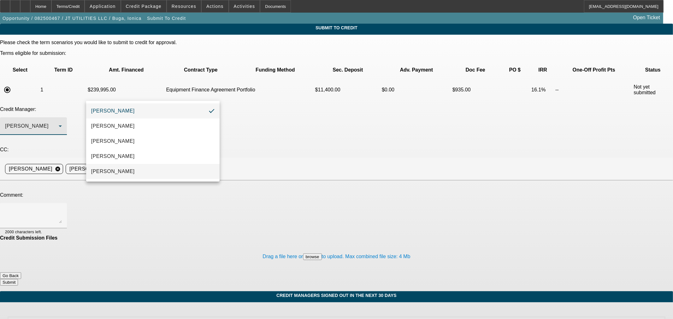
drag, startPoint x: 131, startPoint y: 168, endPoint x: 144, endPoint y: 161, distance: 15.1
click at [131, 168] on mat-option "Oliva, Samuel" at bounding box center [152, 171] width 133 height 15
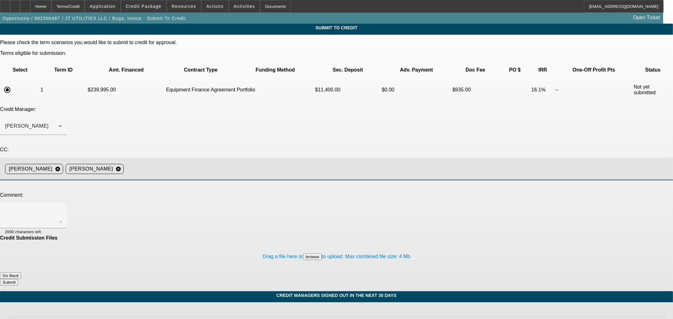
click at [219, 163] on input at bounding box center [395, 169] width 539 height 13
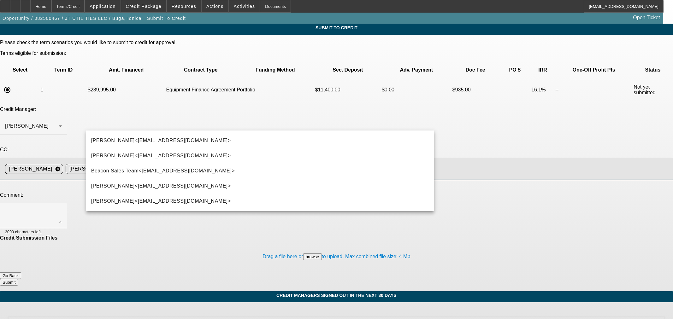
type input "step"
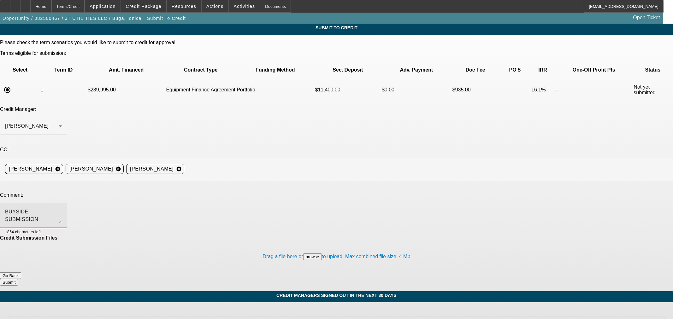
type textarea "BUYSIDE SUBMISSION CURRENCY - Sam, please review this directional drill purchas…"
click at [18, 279] on button "Submit" at bounding box center [9, 282] width 18 height 7
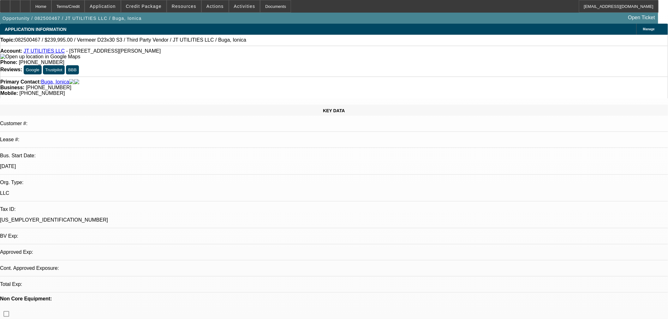
select select "0"
select select "2"
select select "0"
select select "6"
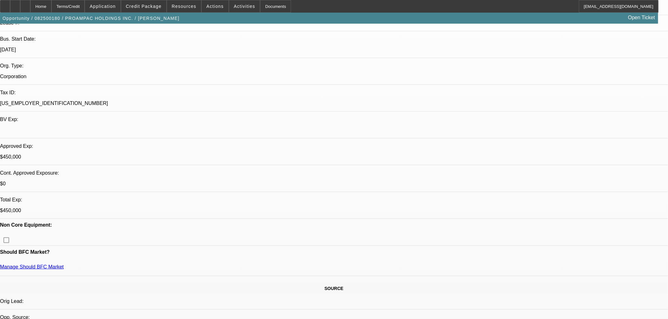
select select "0"
select select "2"
select select "0"
select select "5"
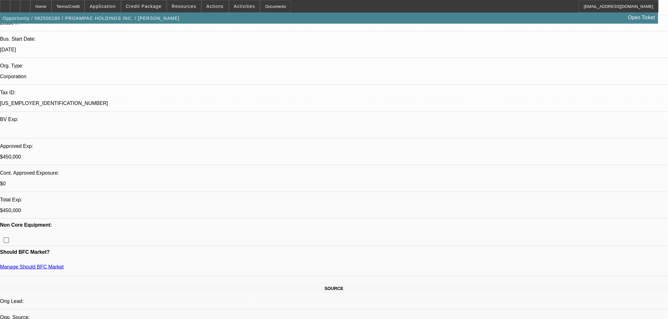
select select "0"
select select "2"
select select "0"
select select "5"
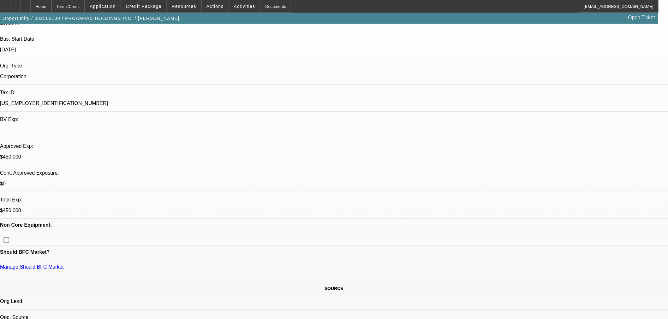
select select "0"
select select "2"
select select "0"
select select "5"
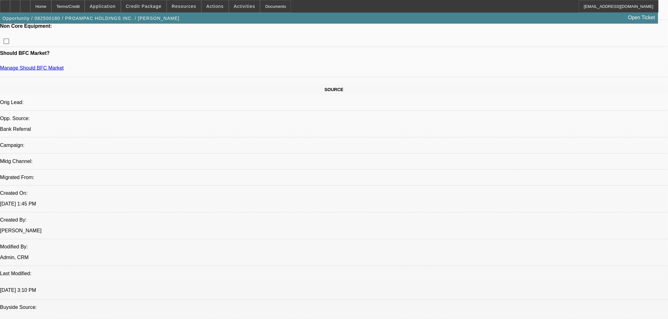
scroll to position [292, 0]
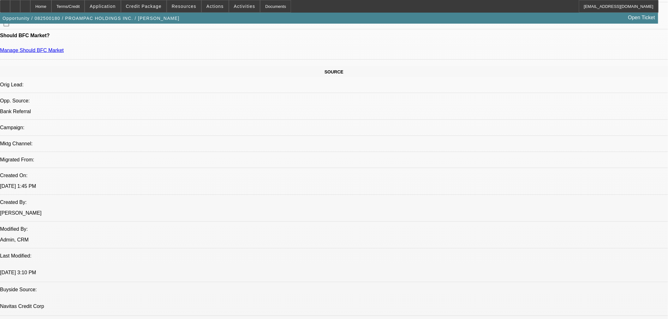
scroll to position [351, 0]
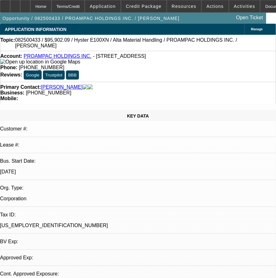
select select "0"
select select "2"
select select "0"
select select "5"
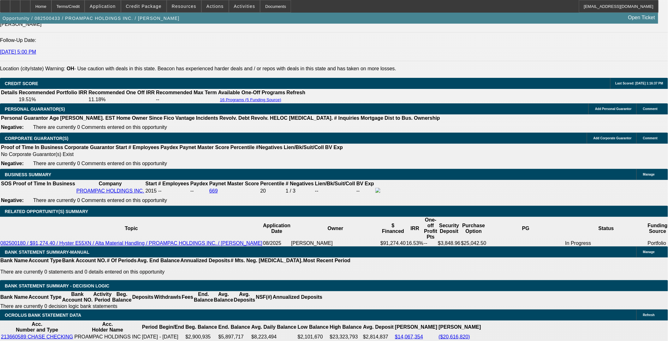
scroll to position [876, 0]
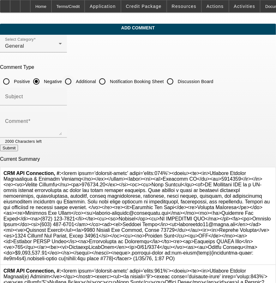
click at [74, 79] on input "Additional" at bounding box center [68, 81] width 13 height 13
radio input "true"
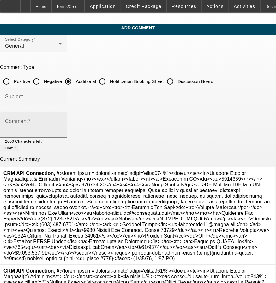
click at [62, 130] on textarea "Comment" at bounding box center [33, 127] width 57 height 15
paste textarea "JT Utilities LLC is a company specializing in solar and civil utility services.…"
type textarea "JT Utilities LLC is a company specializing in solar and civil utility services.…"
click at [18, 150] on button "Submit" at bounding box center [9, 148] width 18 height 7
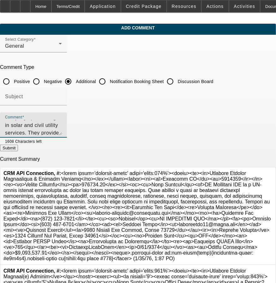
radio input "true"
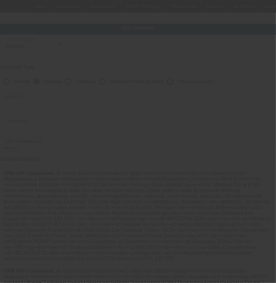
scroll to position [0, 0]
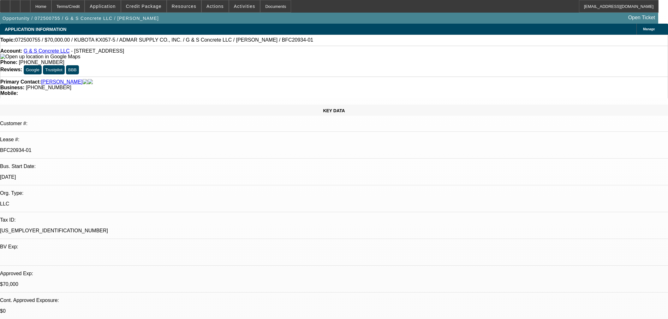
select select "0"
select select "2"
select select "0"
select select "6"
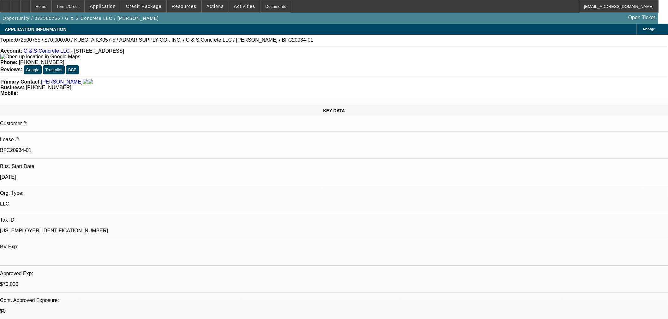
select select "0"
select select "2"
select select "0"
select select "6"
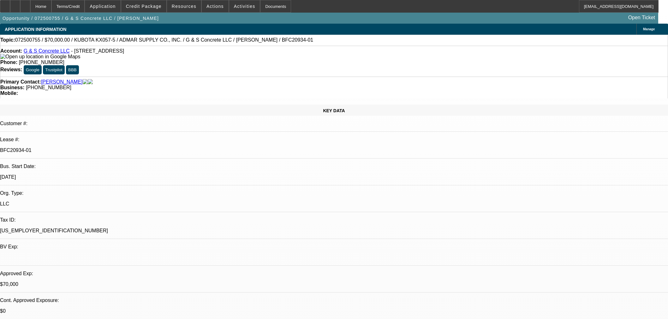
select select "0"
select select "2"
select select "0"
select select "6"
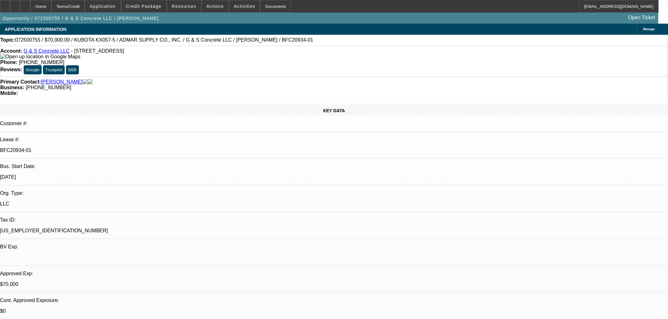
select select "0"
select select "2"
select select "0"
select select "6"
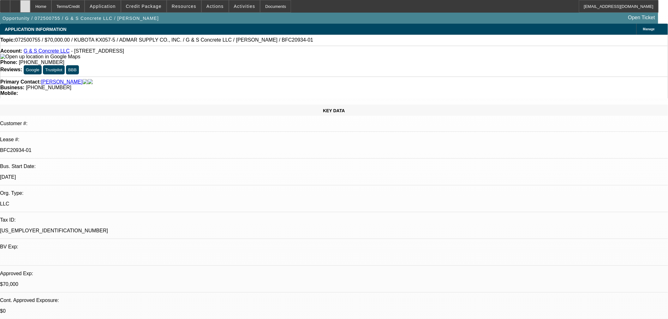
click at [30, 6] on div at bounding box center [25, 6] width 10 height 13
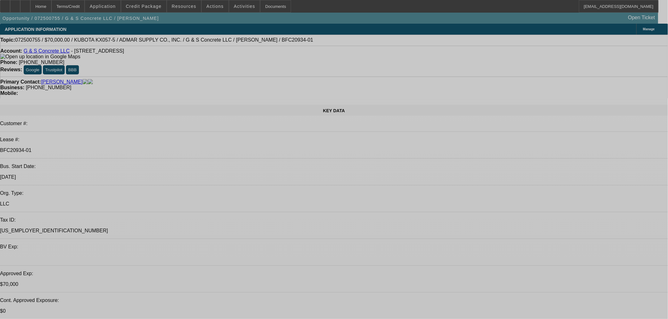
select select "0"
select select "2"
select select "0"
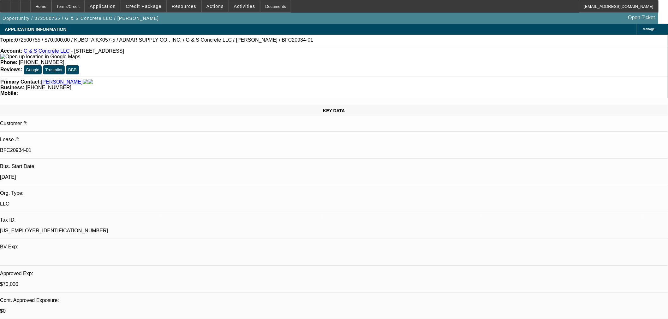
select select "6"
select select "0"
select select "2"
select select "0"
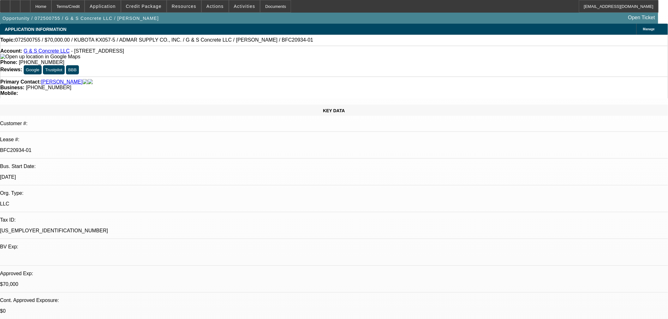
select select "6"
select select "0"
select select "2"
select select "0"
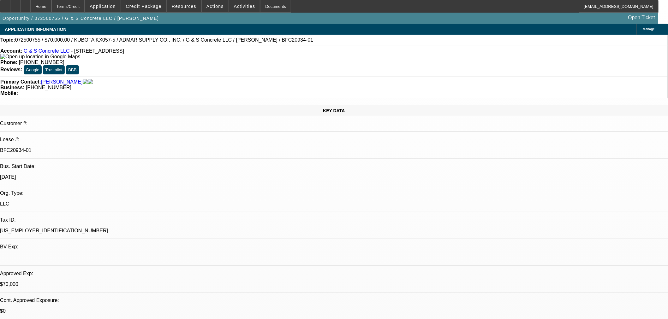
select select "6"
select select "0"
select select "2"
select select "0"
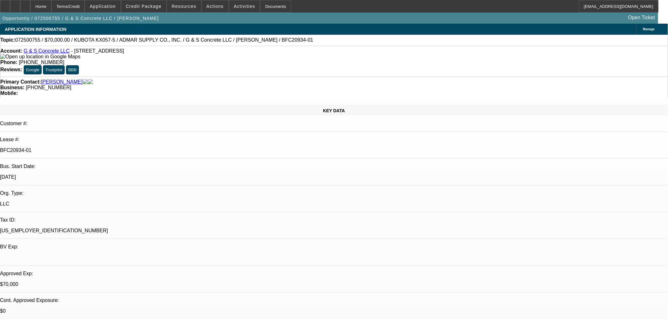
select select "6"
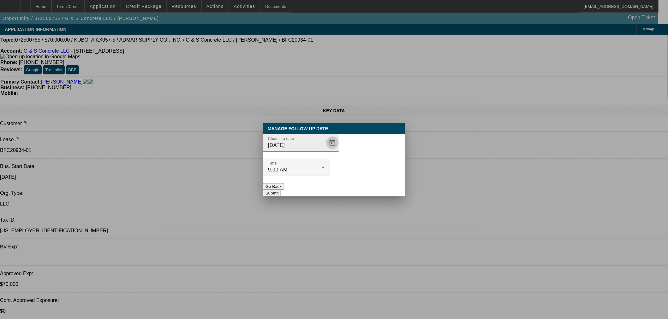
click at [325, 150] on span "Open calendar" at bounding box center [332, 142] width 15 height 15
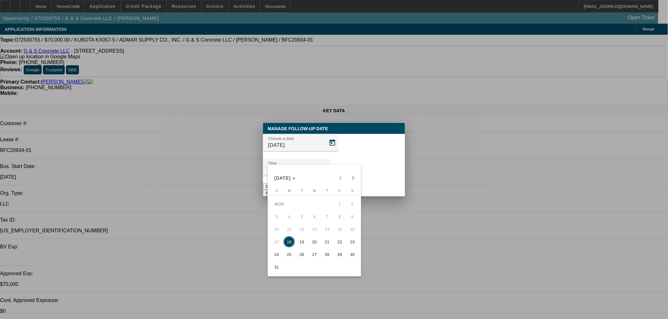
click at [302, 241] on span "19" at bounding box center [301, 241] width 11 height 11
type input "[DATE]"
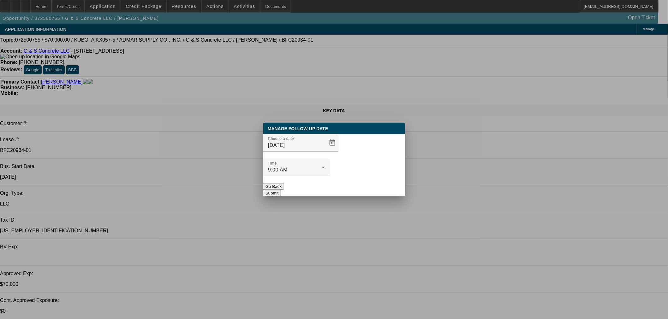
click at [281, 190] on button "Submit" at bounding box center [272, 193] width 18 height 7
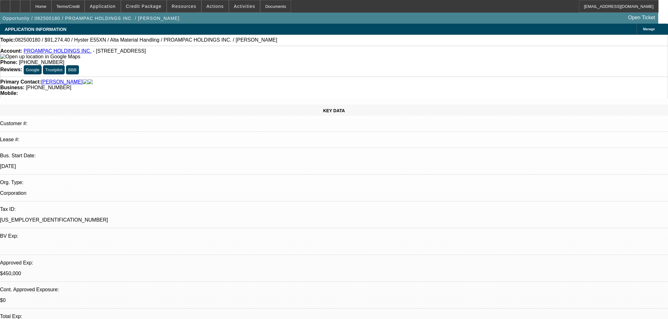
select select "0"
select select "2"
select select "0"
select select "5"
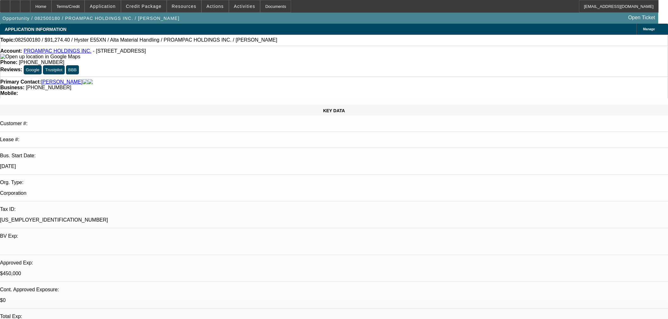
select select "0"
select select "2"
select select "0"
select select "5"
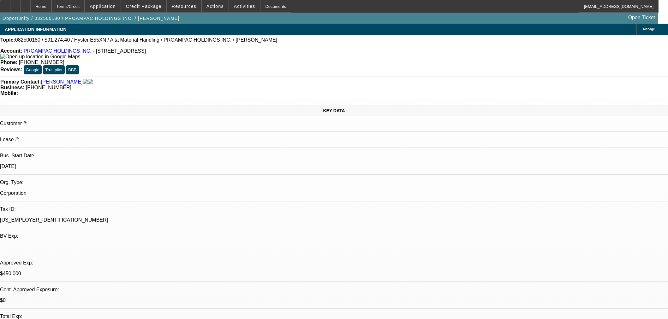
select select "0"
select select "2"
select select "0"
select select "5"
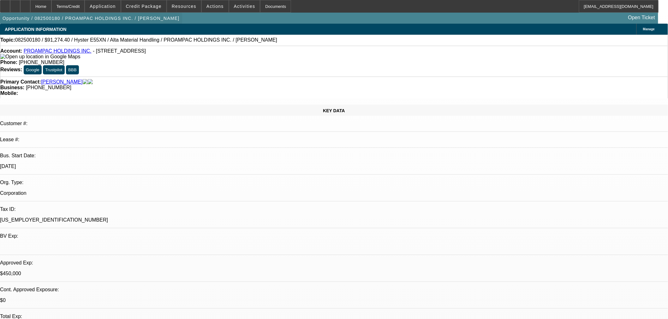
drag, startPoint x: 39, startPoint y: 5, endPoint x: 67, endPoint y: 20, distance: 30.9
click at [25, 4] on icon at bounding box center [25, 4] width 0 height 0
select select "0"
select select "2"
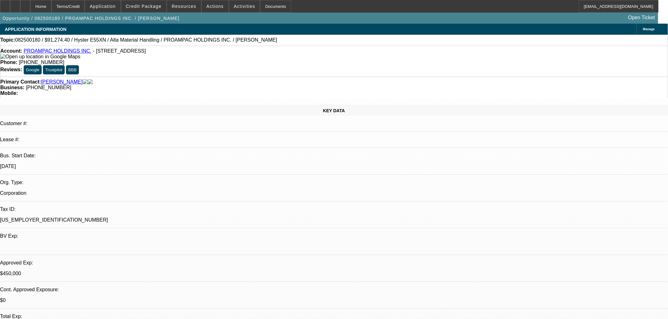
select select "0"
select select "5"
select select "0"
select select "2"
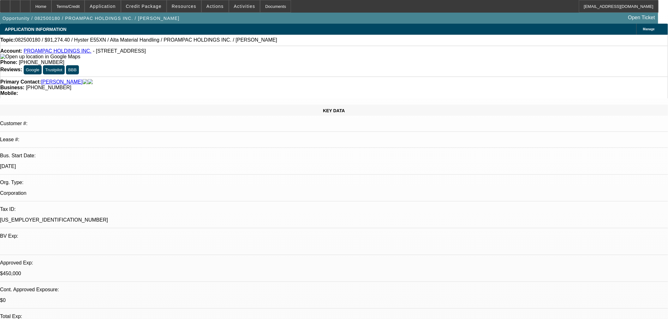
select select "0"
select select "5"
select select "0"
select select "2"
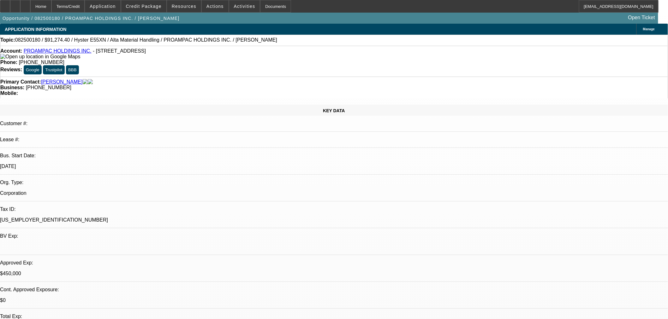
select select "0"
select select "5"
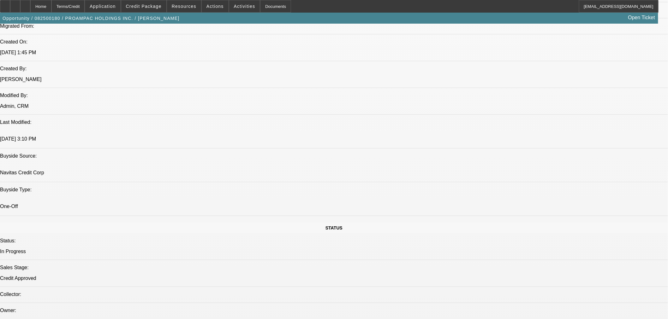
scroll to position [351, 0]
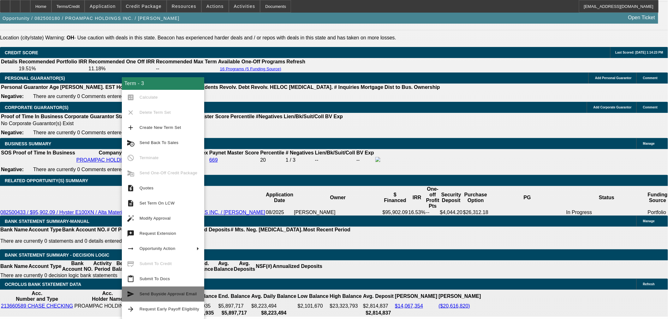
scroll to position [935, 0]
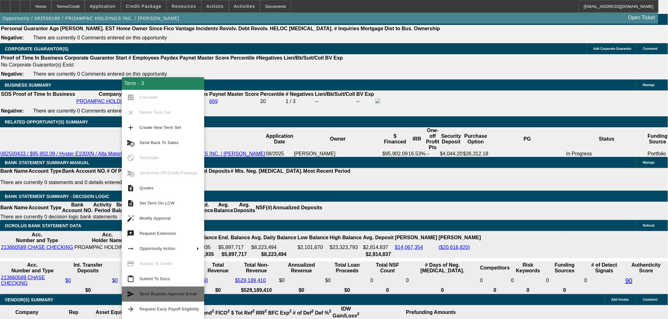
click at [166, 298] on span "Send Buyside Approval Email" at bounding box center [169, 295] width 60 height 8
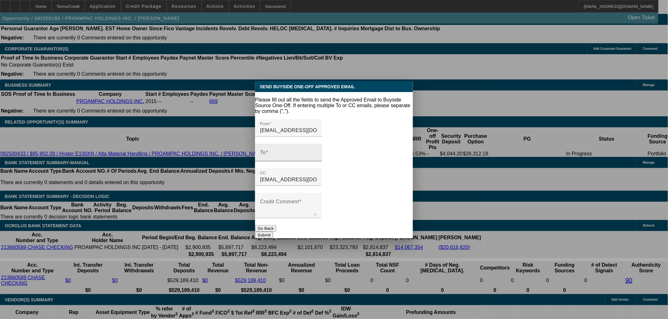
click at [317, 152] on div "To" at bounding box center [288, 153] width 57 height 18
paste input "sfgsyndication@navitascredit.com"
drag, startPoint x: 348, startPoint y: 152, endPoint x: 347, endPoint y: 149, distance: 3.5
click at [317, 151] on div "To sfgsyndication@navitascredit.com" at bounding box center [288, 153] width 57 height 18
click at [317, 151] on input "sfgsyndication@navitascredit.com" at bounding box center [288, 155] width 57 height 8
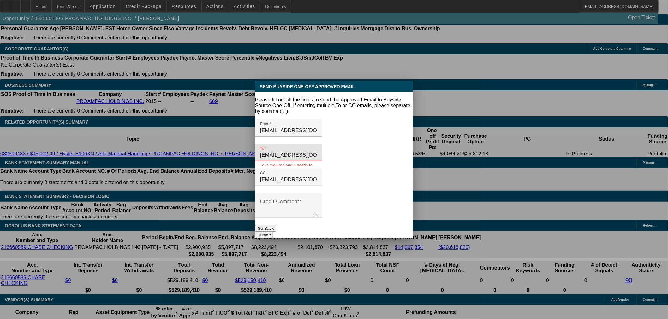
paste input "tfurfari@navitascredit.com"
click at [317, 151] on input "sfgsyndication@navitascredit.com,tfurfari@navitascredit.com" at bounding box center [288, 155] width 57 height 8
paste input "aleaver@navitascredit.com"
type input "sfgsyndication@navitascredit.com,tfurfari@navitascredit.com,aleaver@navitascred…"
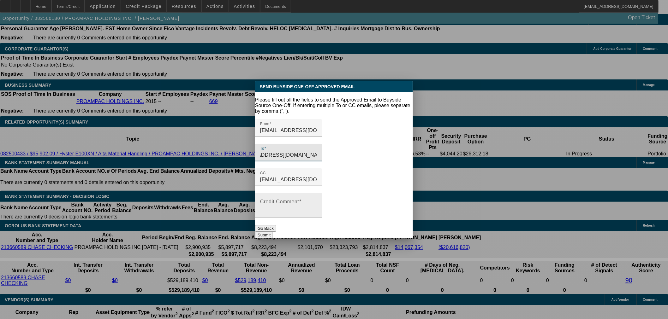
click at [317, 201] on textarea "Credit Comment" at bounding box center [288, 208] width 57 height 15
type textarea "Approved"
click at [317, 151] on input "sfgsyndication@navitascredit.com,tfurfari@navitascredit.com,aleaver@navitascred…" at bounding box center [288, 155] width 57 height 8
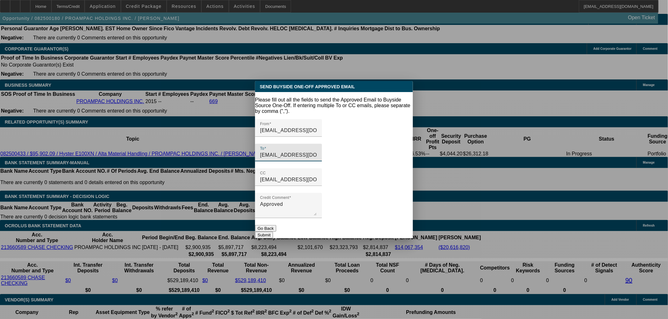
click at [317, 151] on input "sfgsyndication@navitascredit.com,tfurfari@navitascredit.com,aleaver@navitascred…" at bounding box center [288, 155] width 57 height 8
click at [276, 225] on button "Go Back" at bounding box center [265, 228] width 21 height 7
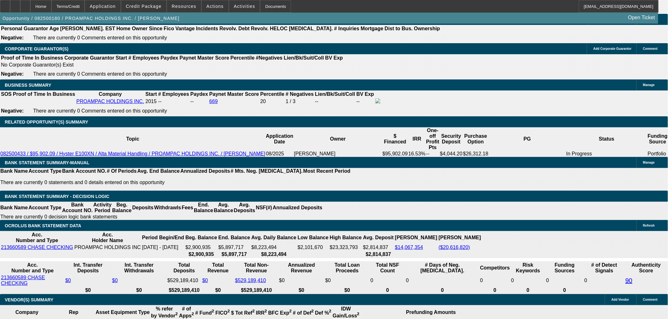
scroll to position [58, 0]
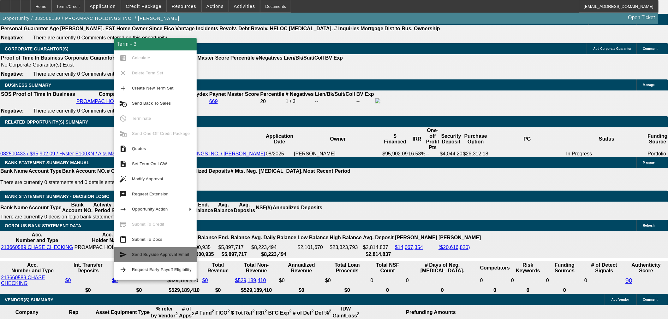
click at [168, 258] on span "Send Buyside Approval Email" at bounding box center [162, 255] width 60 height 8
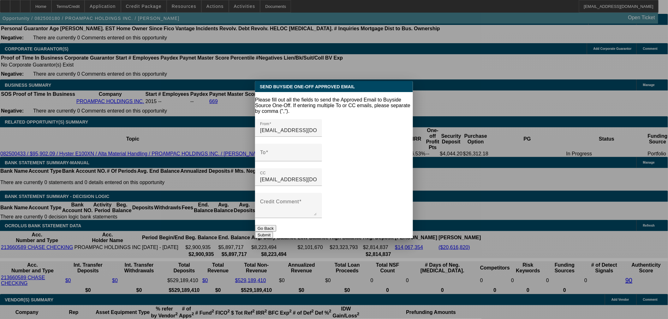
scroll to position [0, 0]
click at [312, 151] on input "To" at bounding box center [288, 155] width 57 height 8
paste input "sfgsyndication@navitascredit.com,tfurfari@navitascredit.com,aleaver@navitascred…"
type input "sfgsyndication@navitascredit.com,tfurfari@navitascredit.com,aleaver@navitascred…"
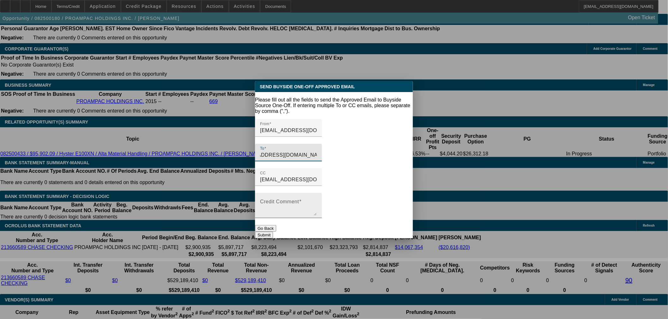
scroll to position [0, 0]
click at [317, 201] on textarea "Credit Comment" at bounding box center [288, 208] width 57 height 15
type textarea "APPROVED"
click at [273, 232] on button "Submit" at bounding box center [264, 235] width 18 height 7
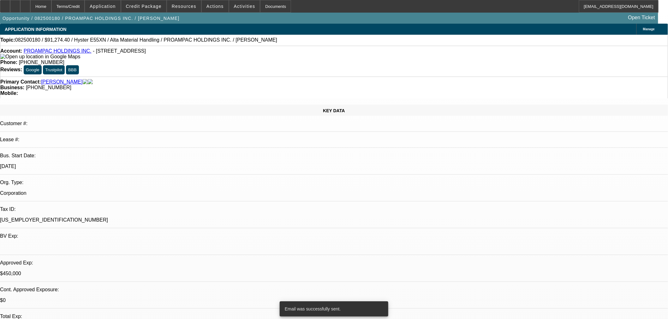
scroll to position [935, 0]
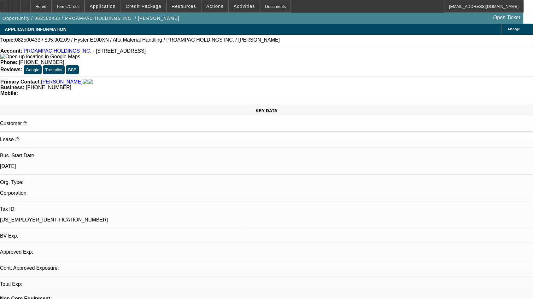
select select "0"
select select "2"
select select "0"
select select "5"
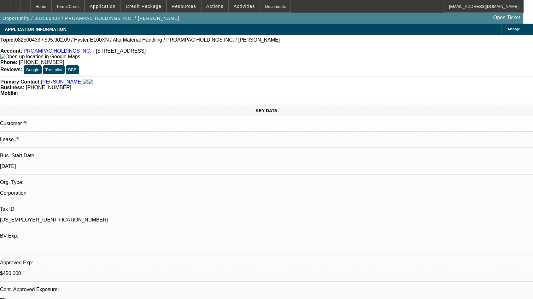
scroll to position [58, 0]
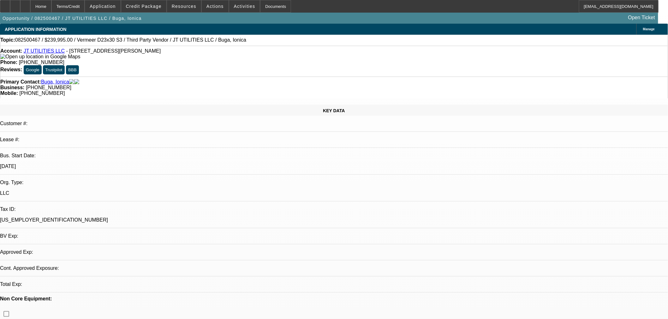
select select "0"
select select "2"
select select "0"
select select "6"
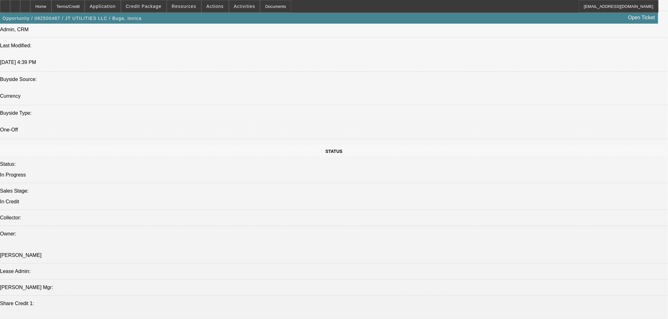
scroll to position [584, 0]
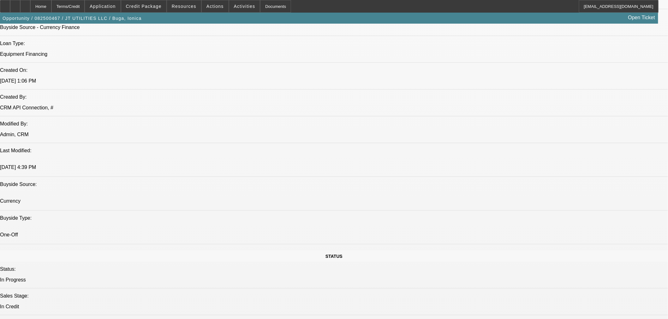
scroll to position [467, 0]
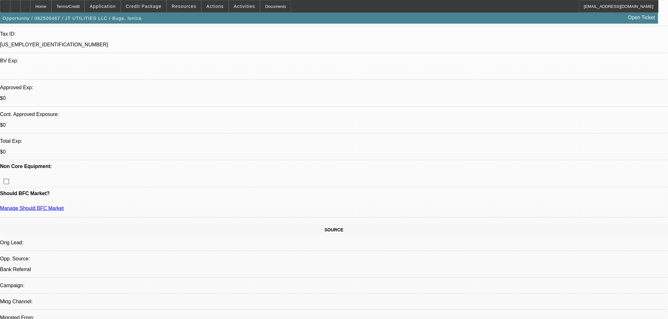
scroll to position [0, 0]
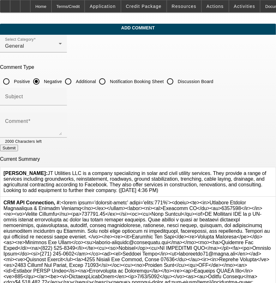
click at [272, 170] on icon at bounding box center [272, 170] width 0 height 0
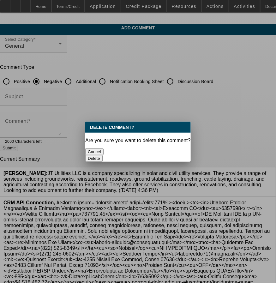
click at [103, 155] on button "Delete" at bounding box center [93, 158] width 17 height 7
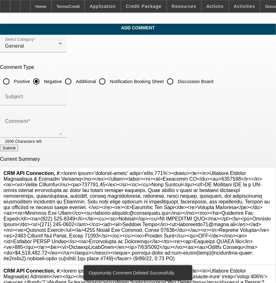
click at [74, 81] on input "Additional" at bounding box center [68, 81] width 13 height 13
radio input "true"
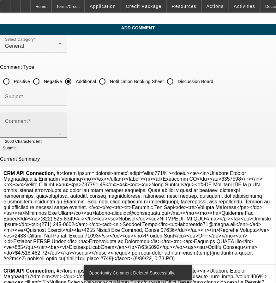
click at [62, 120] on textarea "Comment" at bounding box center [33, 127] width 57 height 15
paste textarea "Company provides Horizontal Directional Drilling Services, Trenching Services, …"
type textarea "Company provides Horizontal Directional Drilling Services, Trenching Services, …"
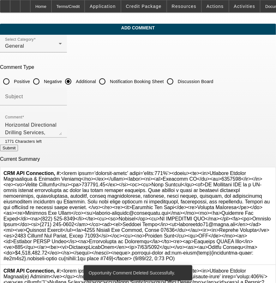
click at [67, 105] on div at bounding box center [33, 108] width 67 height 7
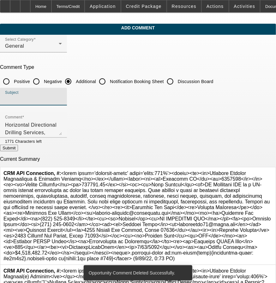
click at [62, 100] on input "Subject" at bounding box center [33, 99] width 57 height 8
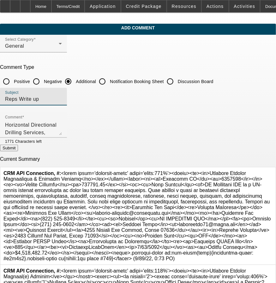
type input "Reps Write up"
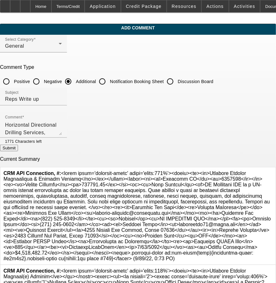
click at [18, 151] on button "Submit" at bounding box center [9, 148] width 18 height 7
radio input "true"
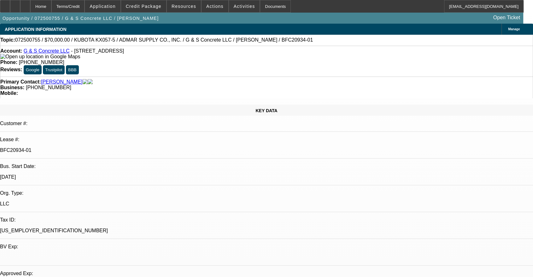
select select "0"
select select "2"
select select "0"
select select "6"
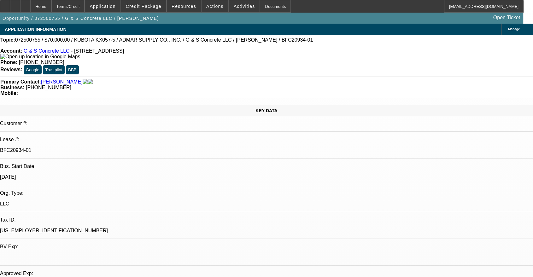
select select "0"
select select "2"
select select "0"
select select "6"
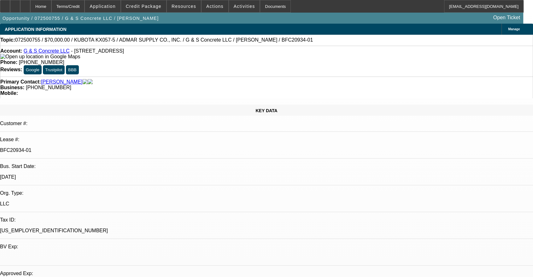
select select "0"
select select "2"
select select "0"
select select "6"
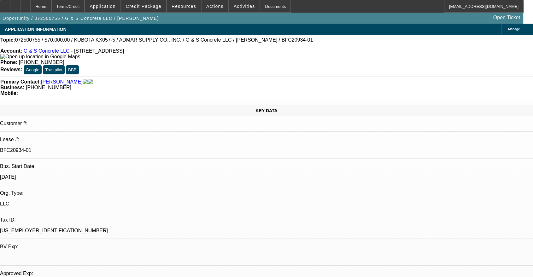
select select "0"
select select "2"
select select "0"
select select "6"
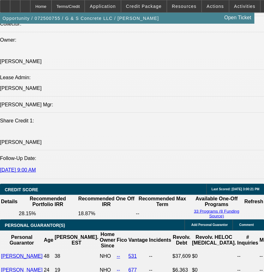
scroll to position [818, 0]
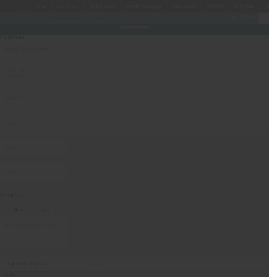
type input "KBCDZ37CHP3F17269"
type input "KUBOTA"
type input "KX057-5"
radio input "true"
type textarea "Includes 2 buckets and factory warrenty still valid unitl 9/15/25"
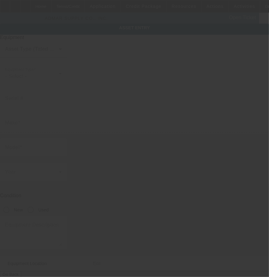
type input "449 Commerce Rd"
type input "Vestal"
type input "13850"
type input "Broome"
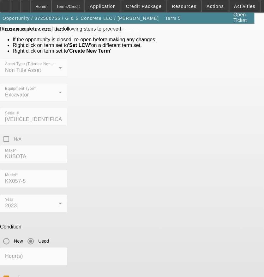
scroll to position [45, 0]
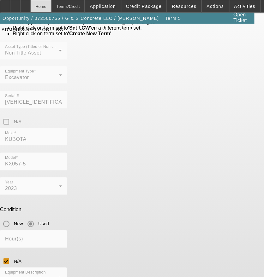
click at [51, 7] on div "Home" at bounding box center [40, 6] width 21 height 13
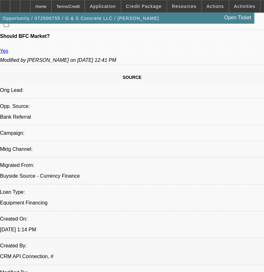
select select "0"
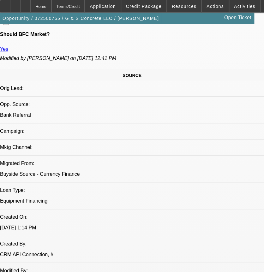
select select "2"
select select "0"
select select "6"
select select "0"
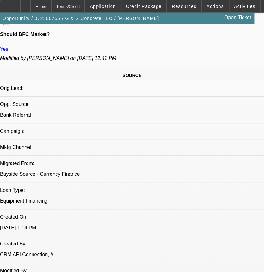
select select "2"
select select "0"
select select "6"
select select "0"
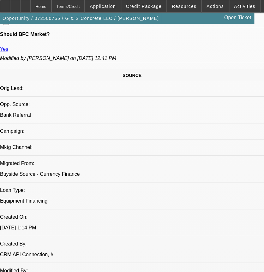
select select "2"
select select "0"
select select "6"
select select "0"
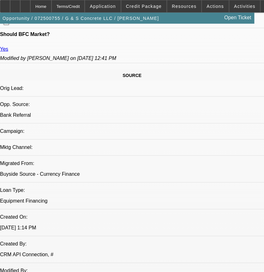
select select "2"
select select "0"
select select "6"
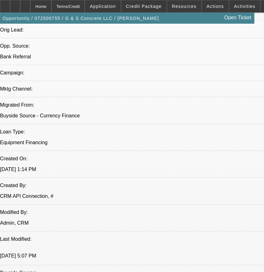
scroll to position [351, 0]
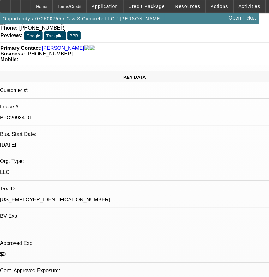
scroll to position [0, 0]
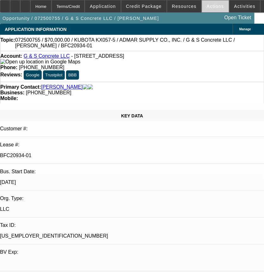
click at [213, 3] on span at bounding box center [215, 6] width 27 height 15
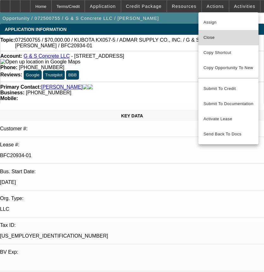
click at [206, 43] on button "Close" at bounding box center [228, 37] width 60 height 15
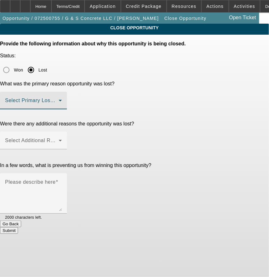
click at [59, 99] on span at bounding box center [32, 103] width 54 height 8
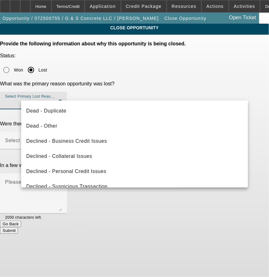
scroll to position [85, 0]
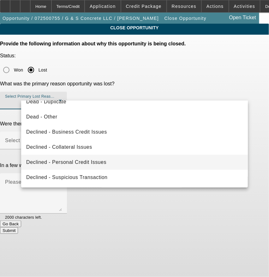
click at [101, 161] on span "Declined - Personal Credit Issues" at bounding box center [66, 163] width 80 height 8
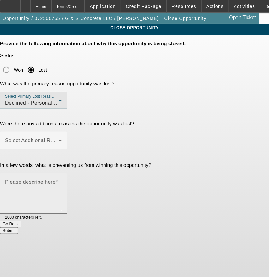
click at [62, 181] on textarea "Please describe here" at bounding box center [33, 196] width 57 height 30
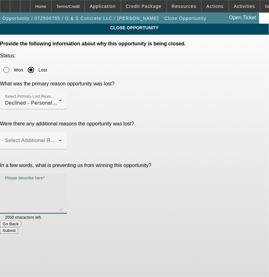
paste textarea "Both PGs non-homeowners Soft costs of over $6K Brian Neg Revolving Debt and slo…"
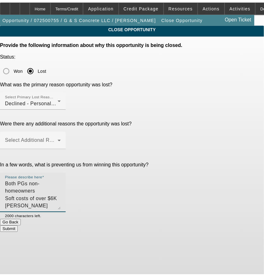
scroll to position [6, 0]
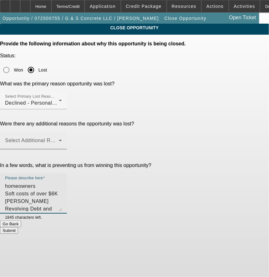
type textarea "Both PGs non-homeowners Soft costs of over $6K Brian Neg Revolving Debt and slo…"
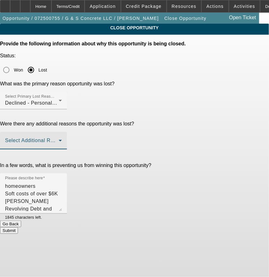
click at [59, 139] on span at bounding box center [32, 143] width 54 height 8
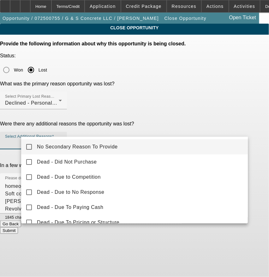
click at [108, 147] on span "No Secondary Reason To Provide" at bounding box center [77, 147] width 81 height 8
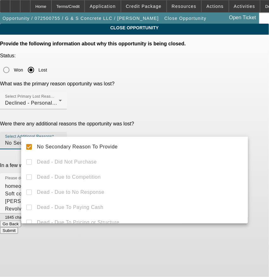
click at [127, 234] on div at bounding box center [134, 138] width 269 height 277
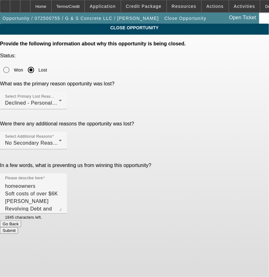
click at [18, 232] on button "Submit" at bounding box center [9, 230] width 18 height 7
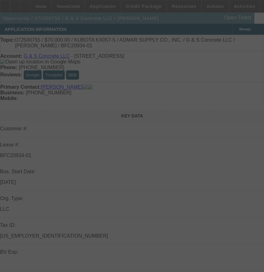
select select "0"
select select "2"
select select "0"
select select "6"
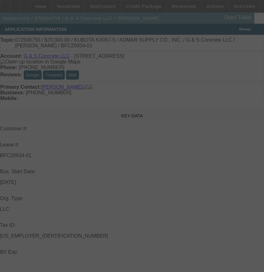
select select "0"
select select "2"
select select "0"
select select "6"
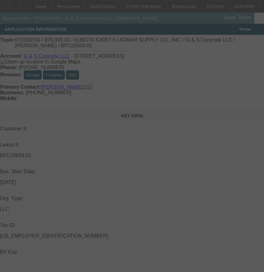
select select "0"
select select "2"
select select "0"
select select "6"
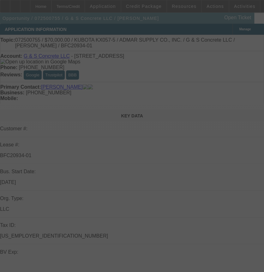
select select "0"
select select "2"
select select "0"
select select "6"
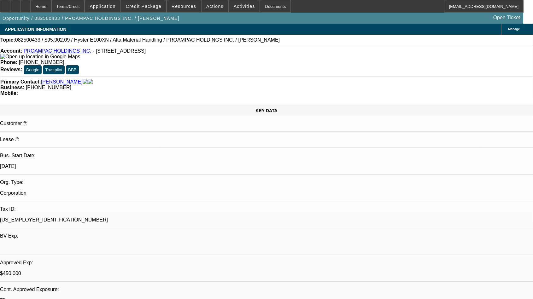
select select "0"
select select "2"
select select "0"
select select "5"
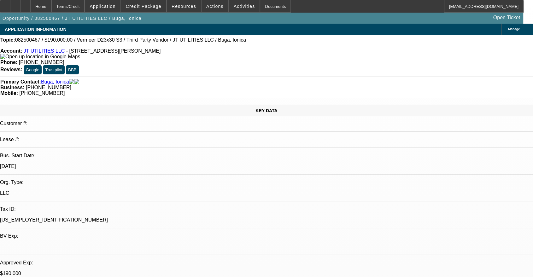
select select "0"
select select "2"
select select "0"
select select "6"
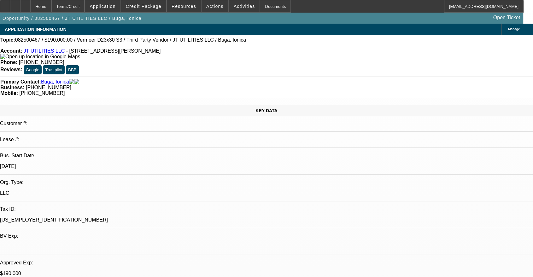
select select "0"
select select "2"
select select "0"
select select "6"
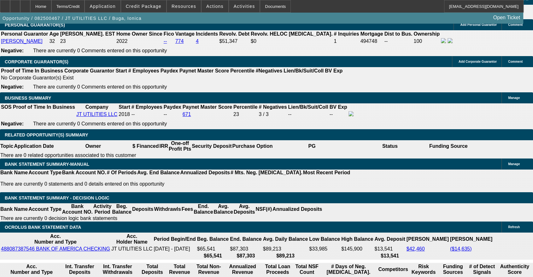
scroll to position [935, 0]
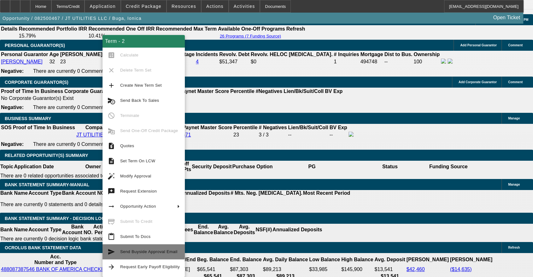
click at [150, 255] on span "Send Buyside Approval Email" at bounding box center [150, 252] width 60 height 8
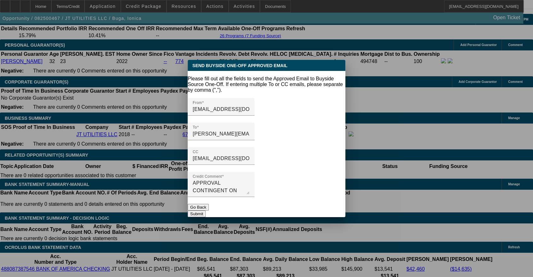
scroll to position [0, 0]
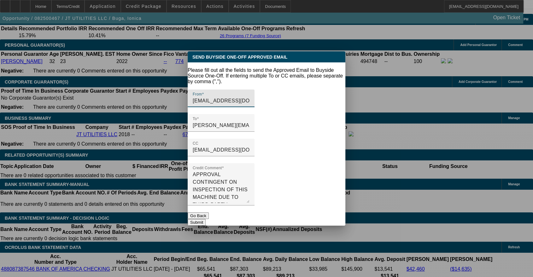
drag, startPoint x: 334, startPoint y: 185, endPoint x: 336, endPoint y: 202, distance: 17.1
click at [255, 202] on mat-form-field "Credit Comment APPROVAL CONTINGENT ON INSPECTION OF THIS MACHINE DUE TO THIRD P…" at bounding box center [221, 187] width 67 height 49
click at [206, 219] on button "Submit" at bounding box center [197, 222] width 18 height 7
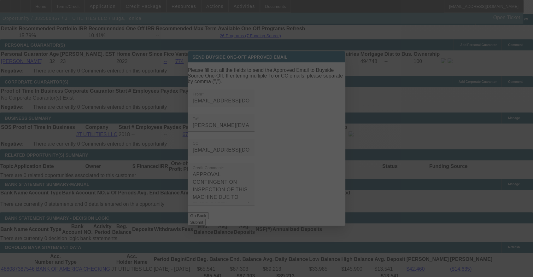
scroll to position [935, 0]
